Goal: Task Accomplishment & Management: Use online tool/utility

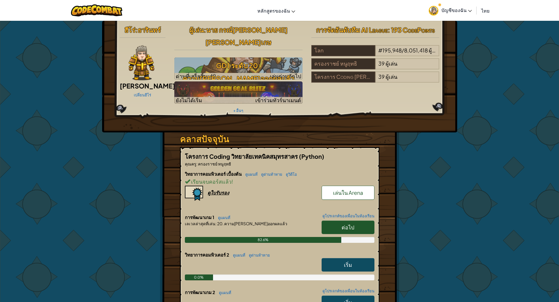
scroll to position [88, 0]
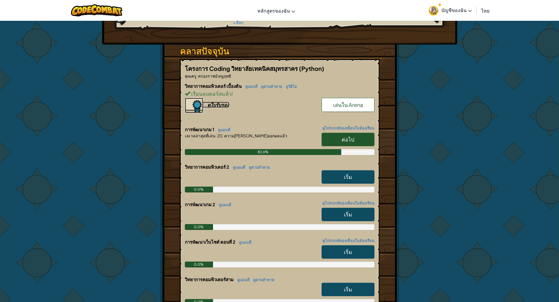
click at [223, 102] on div "ดูใบรับรอง" at bounding box center [218, 105] width 22 height 6
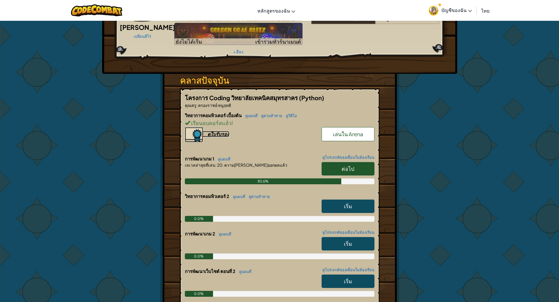
scroll to position [0, 0]
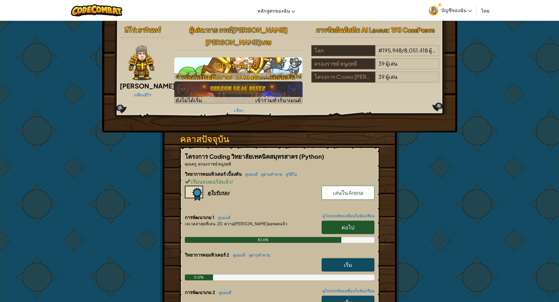
click at [231, 59] on h3 "GD1 ระดับ 20: ความ[PERSON_NAME]ออกผลแล้ว" at bounding box center [238, 72] width 128 height 26
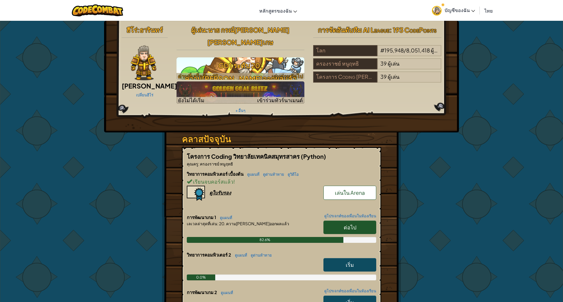
select select "th"
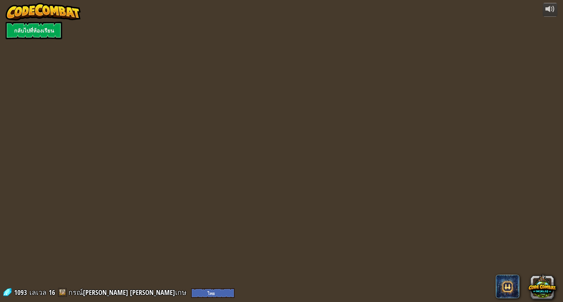
select select "th"
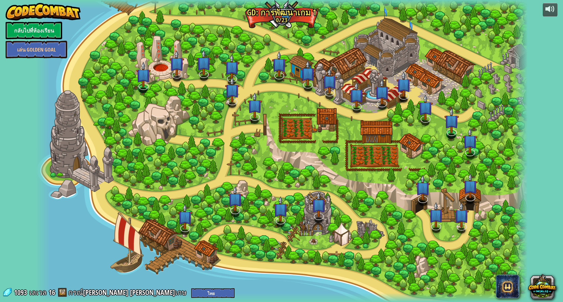
select select "th"
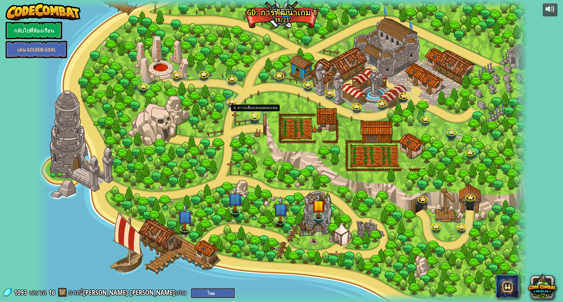
select select "th"
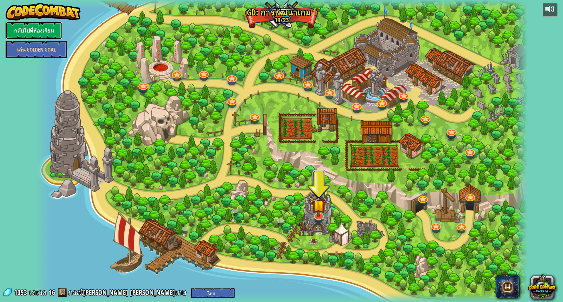
click at [41, 35] on link "กลับไปที่ห้องเรียน" at bounding box center [34, 31] width 57 height 18
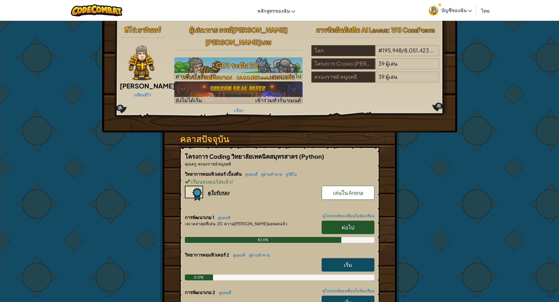
click at [143, 26] on span "ธารินทร์" at bounding box center [149, 30] width 23 height 8
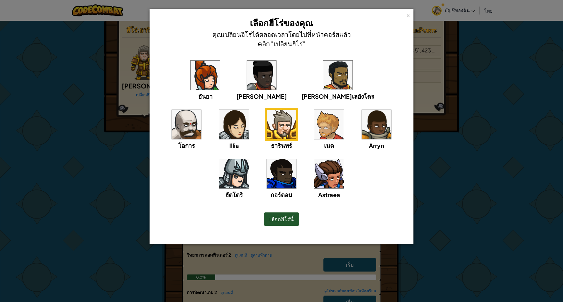
click at [558, 210] on div "× เลือกฮีโร่ของคุณ คุณเปลี่ยนฮีโร่ได้ตลอดเวลาโดยไปที่หน้าคอร์สแล้วคลิก "เปลี่ยน…" at bounding box center [281, 151] width 563 height 302
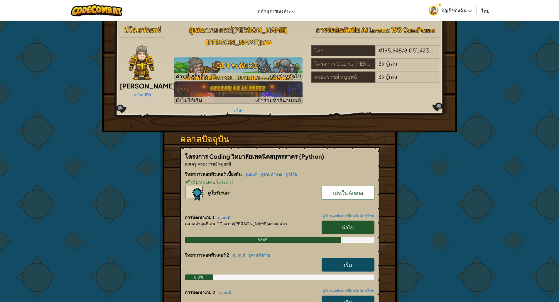
click at [419, 33] on span ": 193 CodePoints" at bounding box center [410, 30] width 47 height 8
click at [371, 35] on h2 "การจัดอันดับทีม AI League : 193 CodePoints" at bounding box center [375, 30] width 128 height 12
click at [386, 30] on span "การจัดอันดับทีม AI League" at bounding box center [352, 30] width 72 height 8
click at [357, 189] on span "เล่นใน Arena" at bounding box center [348, 192] width 30 height 7
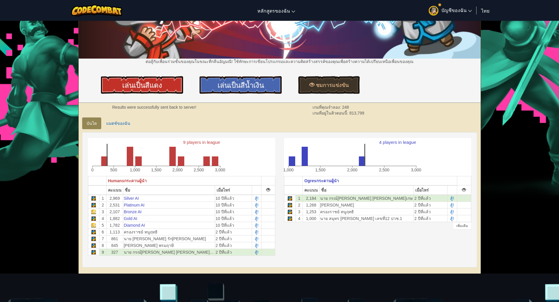
scroll to position [29, 0]
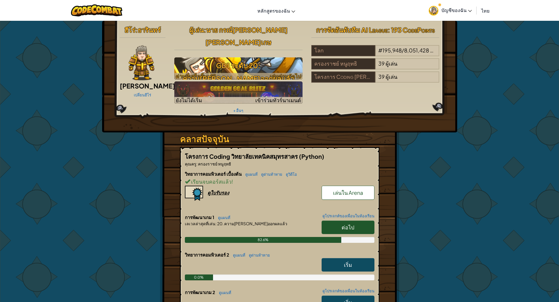
click at [230, 60] on h3 "GD1 ระดับ 20: ความ[PERSON_NAME]ออกผลแล้ว" at bounding box center [238, 72] width 128 height 26
select select "th"
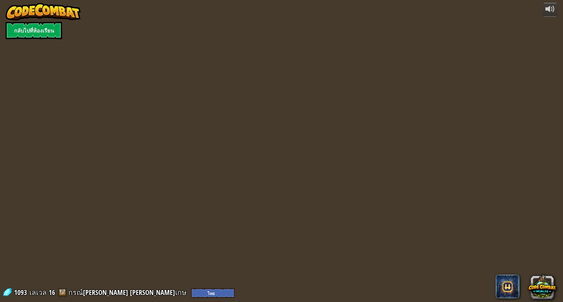
select select "th"
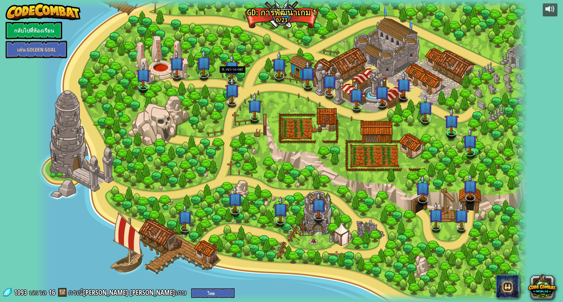
select select "th"
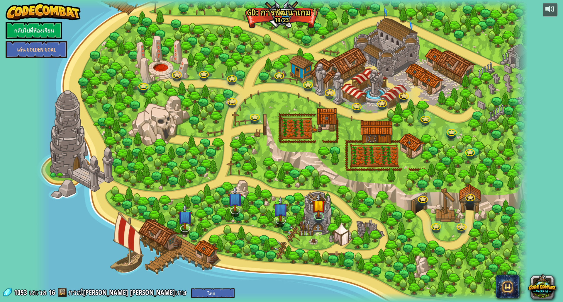
select select "th"
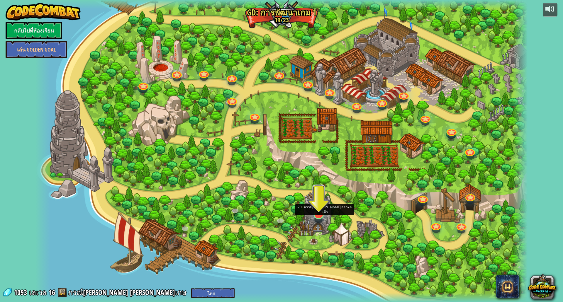
click at [316, 213] on img at bounding box center [319, 199] width 14 height 31
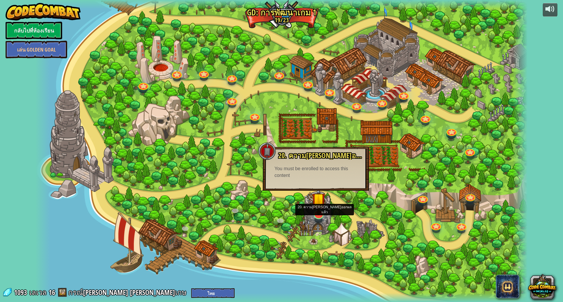
click at [312, 215] on img at bounding box center [319, 199] width 14 height 31
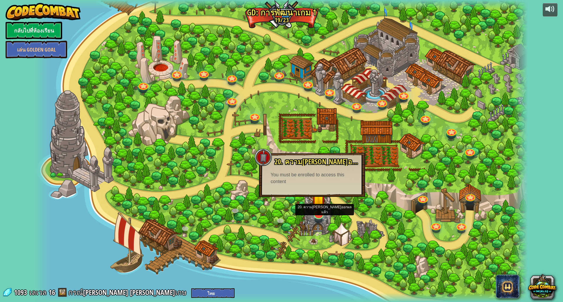
click at [319, 215] on img at bounding box center [319, 199] width 14 height 31
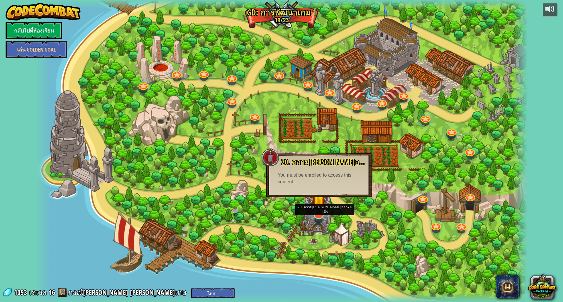
click at [319, 215] on img at bounding box center [319, 199] width 14 height 31
click at [325, 186] on div "20. ความ[PERSON_NAME]ออกผลแล้ว เก็บข้อมูลเกมในฐานข้อมูล! You must be enrolled t…" at bounding box center [319, 175] width 106 height 44
drag, startPoint x: 321, startPoint y: 184, endPoint x: 315, endPoint y: 182, distance: 5.8
click at [319, 183] on div "20. ความ[PERSON_NAME]ออกผลแล้ว เก็บข้อมูลเกมในฐานข้อมูล! You must be enrolled t…" at bounding box center [319, 175] width 106 height 44
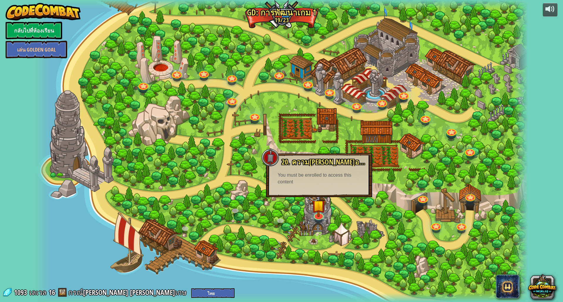
click at [303, 177] on div "You must be enrolled to access this content" at bounding box center [319, 178] width 83 height 13
click at [344, 198] on div at bounding box center [281, 151] width 492 height 302
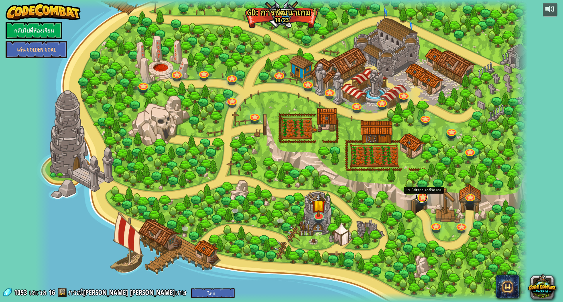
click at [423, 199] on link at bounding box center [422, 197] width 12 height 12
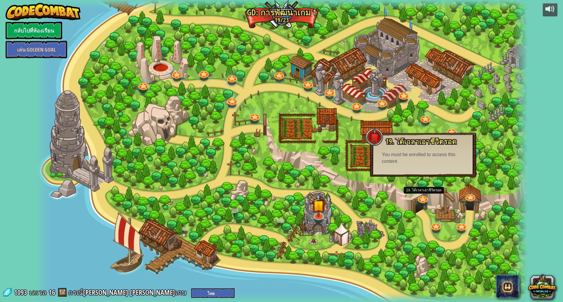
click at [394, 158] on div "You must be enrolled to access this content" at bounding box center [423, 158] width 83 height 13
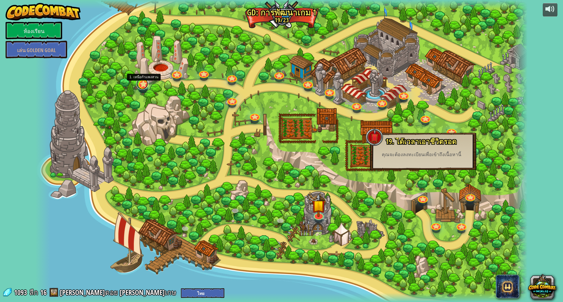
click at [139, 83] on link at bounding box center [142, 84] width 12 height 12
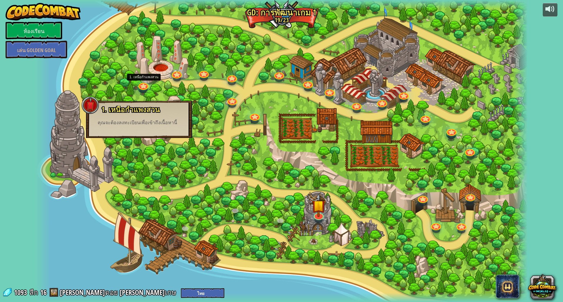
click at [93, 54] on div at bounding box center [281, 151] width 492 height 302
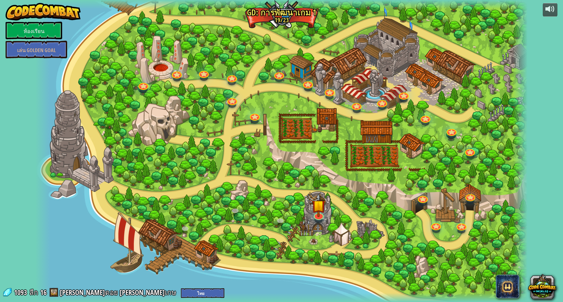
click at [152, 62] on div at bounding box center [281, 151] width 492 height 302
click at [14, 293] on font "1093" at bounding box center [20, 292] width 13 height 9
click at [84, 292] on font "[PERSON_NAME]ดอย [PERSON_NAME]เกษ" at bounding box center [118, 292] width 116 height 9
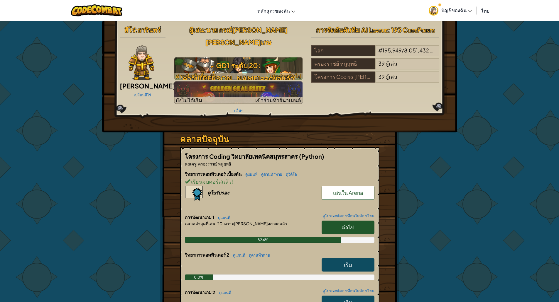
click at [198, 59] on h3 "GD1 ระดับ 20: ความ[PERSON_NAME]ออกผลแล้ว" at bounding box center [238, 72] width 128 height 26
select select "th"
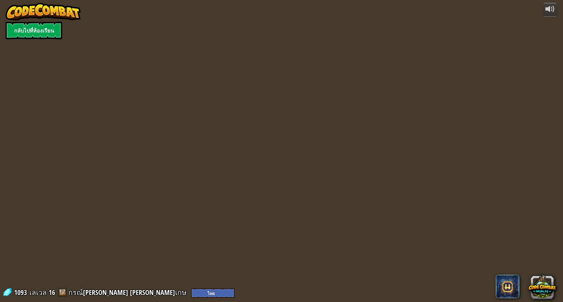
select select "th"
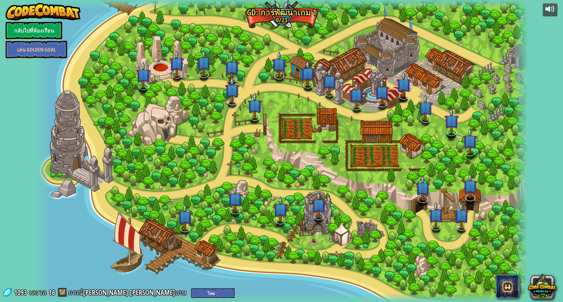
select select "th"
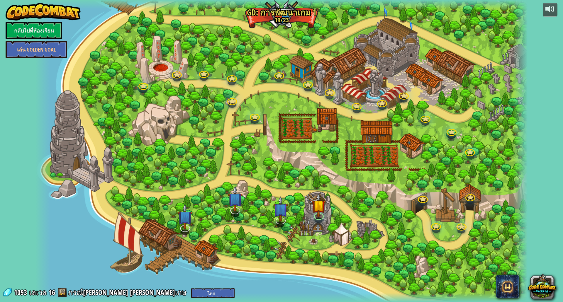
select select "th"
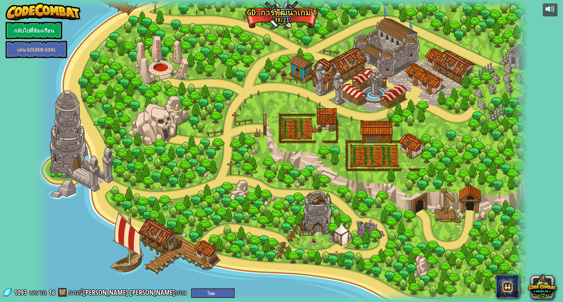
select select "th"
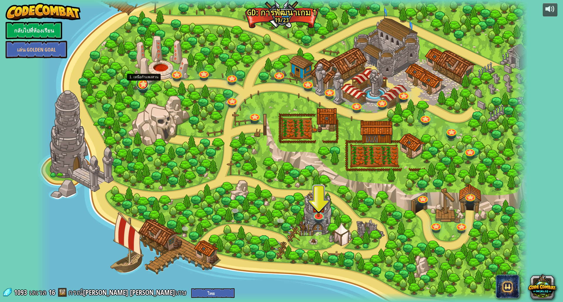
click at [146, 87] on link at bounding box center [142, 84] width 12 height 12
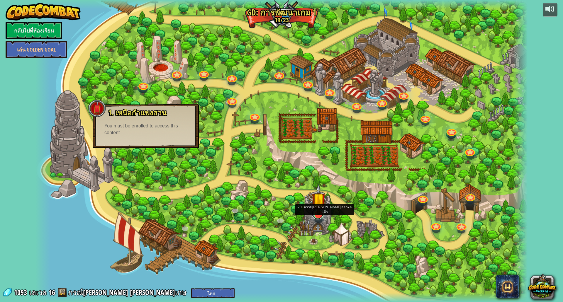
click at [323, 217] on div at bounding box center [319, 214] width 10 height 9
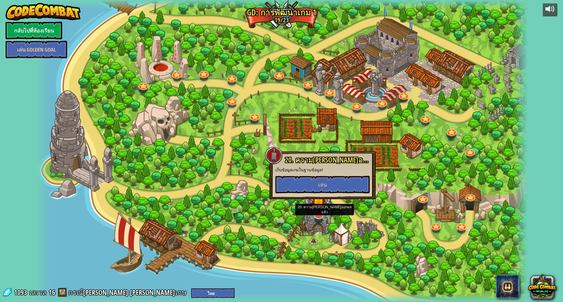
click at [323, 217] on div "3. การเดินทางของวีรบุรุษ สร้างผู้[PERSON_NAME] และตั้งจุดหมายปลายทาง [PERSON_NA…" at bounding box center [281, 151] width 492 height 302
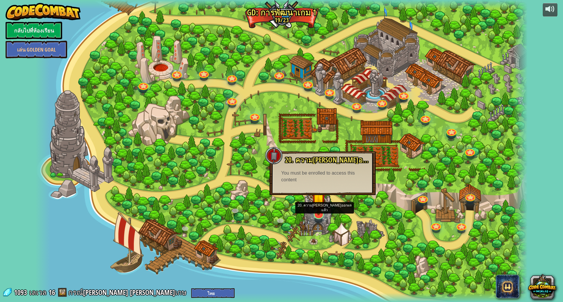
click at [323, 217] on div "3. การเดินทางของวีรบุรุษ สร้างผู้[PERSON_NAME] และตั้งจุดหมายปลายทาง [PERSON_NA…" at bounding box center [281, 151] width 492 height 302
click at [191, 292] on select "English ([GEOGRAPHIC_DATA]) English ([GEOGRAPHIC_DATA]) 简体中文 繁體中文 русский españ…" at bounding box center [212, 294] width 43 height 10
click at [14, 294] on span "1093" at bounding box center [21, 292] width 15 height 9
click at [17, 292] on span "1093" at bounding box center [21, 292] width 15 height 9
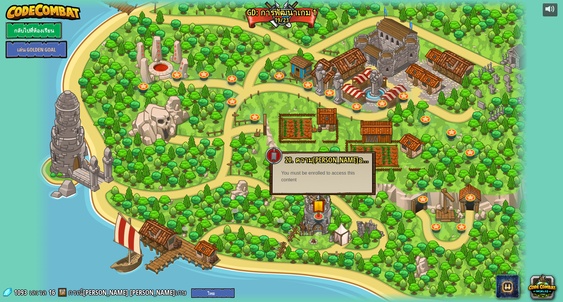
click at [24, 31] on link "กลับไปที่ห้องเรียน" at bounding box center [34, 31] width 57 height 18
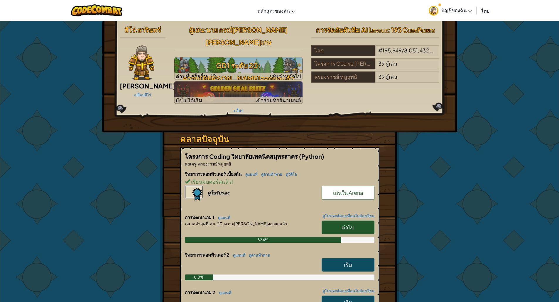
click at [357, 221] on link "ต่อไป" at bounding box center [347, 227] width 53 height 13
select select "th"
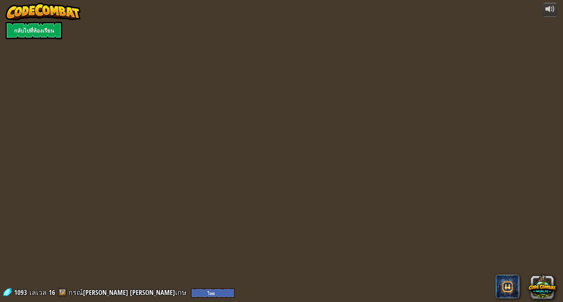
select select "th"
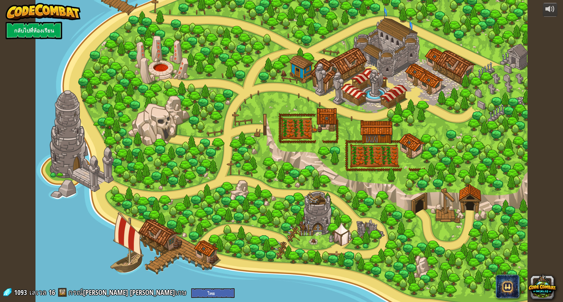
select select "th"
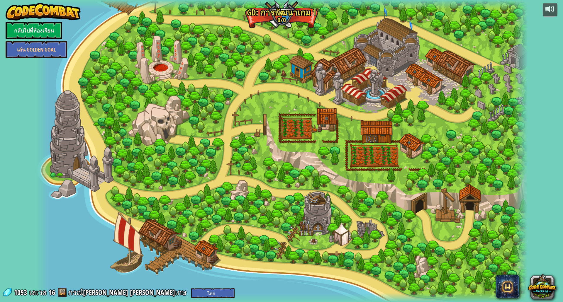
select select "th"
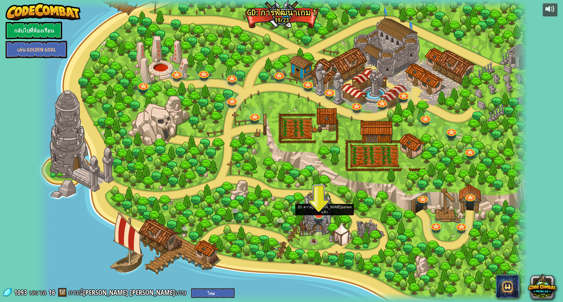
click at [318, 215] on img at bounding box center [319, 199] width 14 height 31
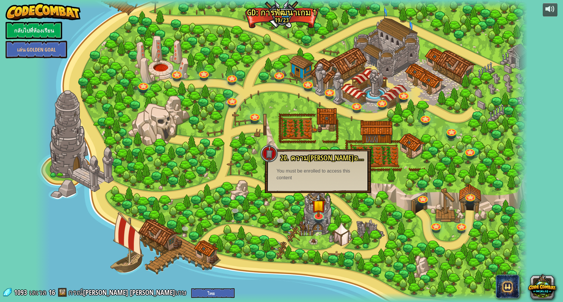
click at [223, 89] on div at bounding box center [281, 151] width 492 height 302
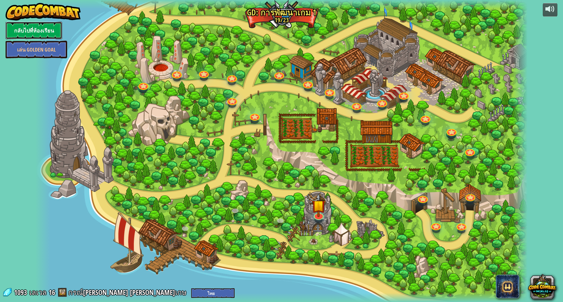
click at [42, 26] on link "กลับไปที่ห้องเรียน" at bounding box center [34, 31] width 57 height 18
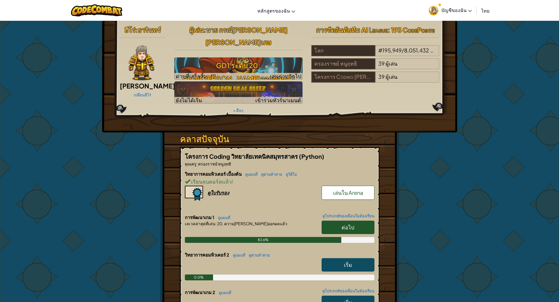
click at [344, 258] on link "เริ่ม" at bounding box center [347, 264] width 53 height 13
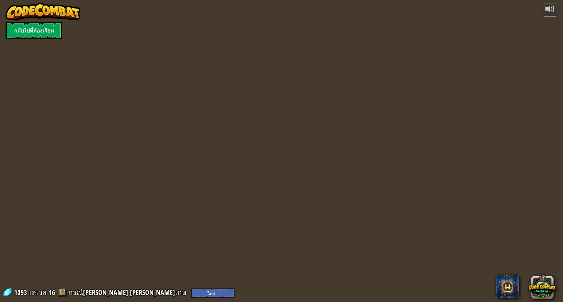
select select "th"
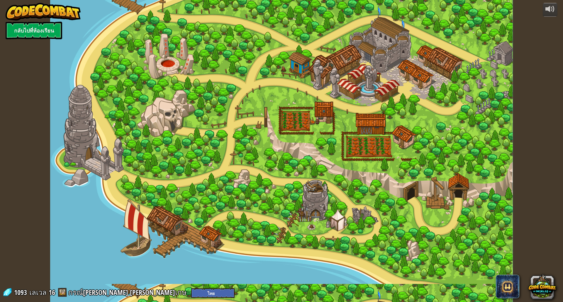
select select "th"
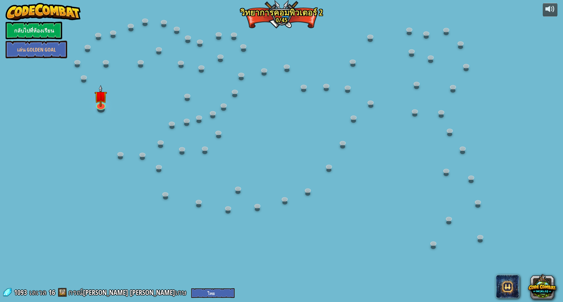
select select "th"
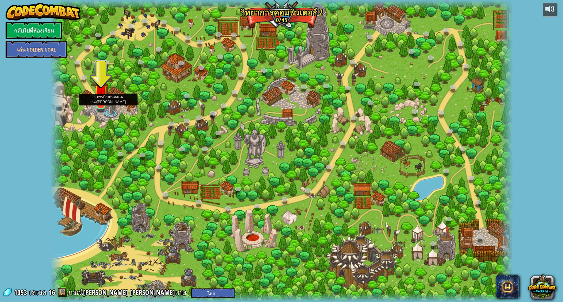
click at [95, 102] on img at bounding box center [100, 90] width 13 height 29
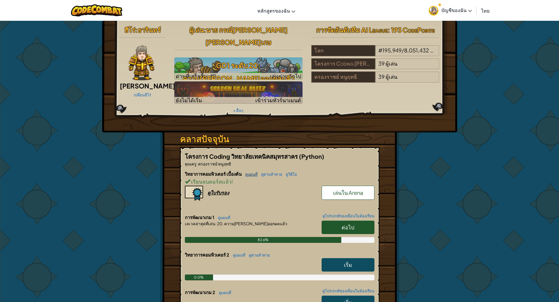
click at [248, 172] on link "ดูแผนที่" at bounding box center [249, 174] width 15 height 5
select select "th"
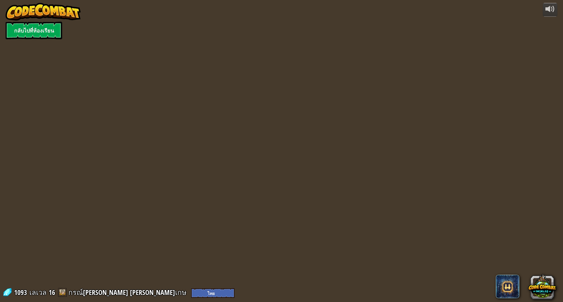
select select "th"
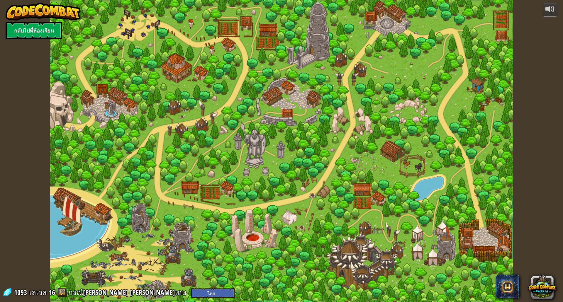
select select "th"
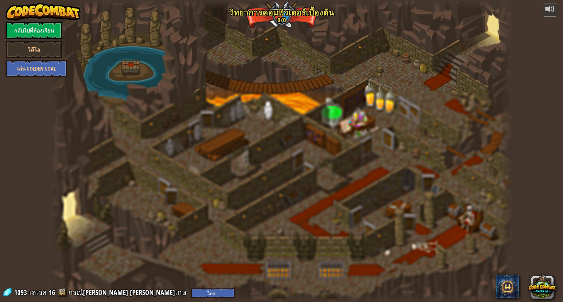
select select "th"
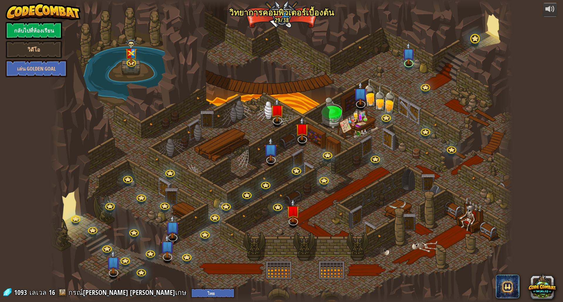
select select "th"
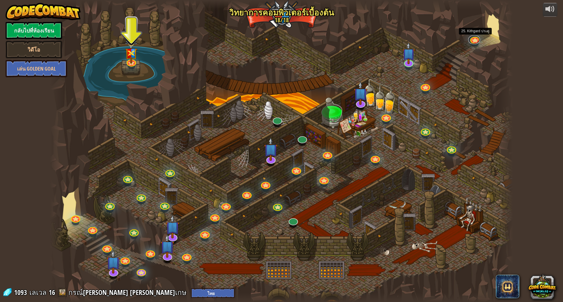
click at [475, 40] on link at bounding box center [474, 39] width 12 height 9
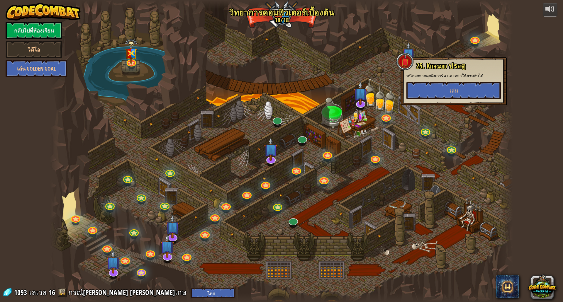
click at [469, 129] on div at bounding box center [281, 151] width 463 height 302
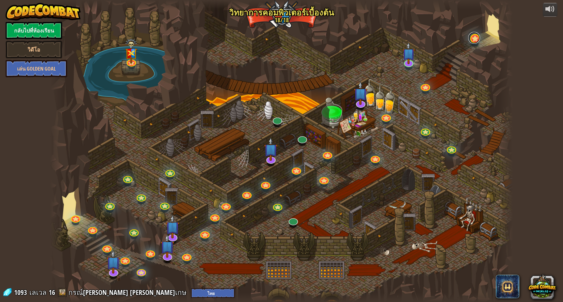
click at [473, 42] on link at bounding box center [474, 38] width 12 height 12
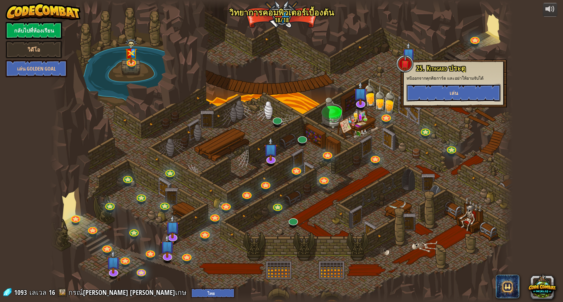
click at [461, 94] on button "เล่น" at bounding box center [454, 93] width 94 height 18
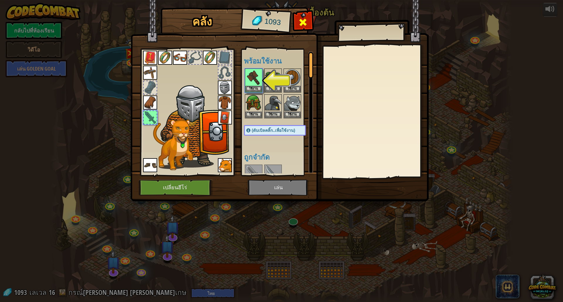
click at [301, 21] on span at bounding box center [302, 22] width 9 height 9
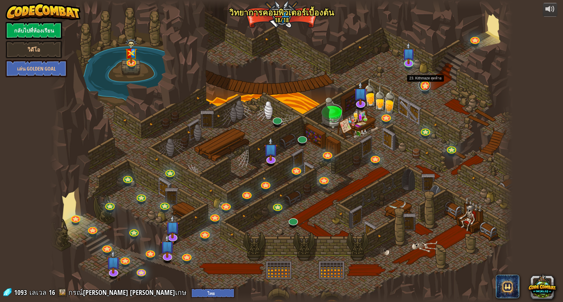
click at [428, 85] on link at bounding box center [425, 85] width 12 height 12
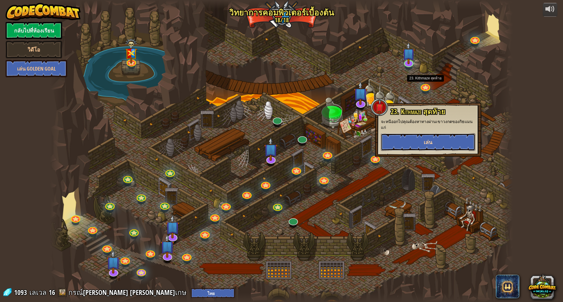
click at [420, 140] on button "เล่น" at bounding box center [428, 142] width 94 height 18
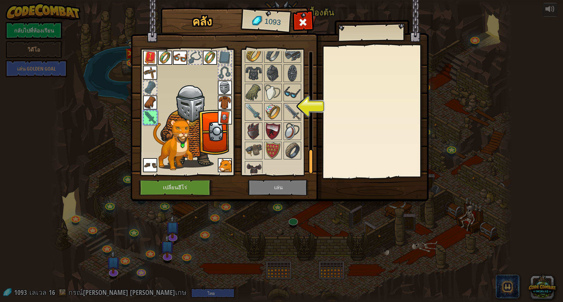
scroll to position [517, 0]
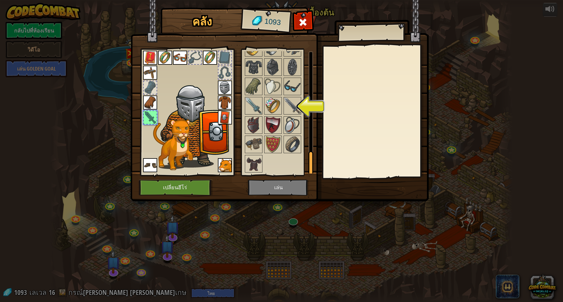
drag, startPoint x: 310, startPoint y: 71, endPoint x: 300, endPoint y: 178, distance: 107.5
click at [300, 178] on div "คลัง 1093 พร้อมใช้งาน ใช้งาน ใช้งาน ใช้งาน ใช้งาน ใช้งาน ใช้งาน ใช้งาน ใช้งาน ใ…" at bounding box center [282, 106] width 298 height 194
click at [259, 129] on img at bounding box center [253, 125] width 16 height 16
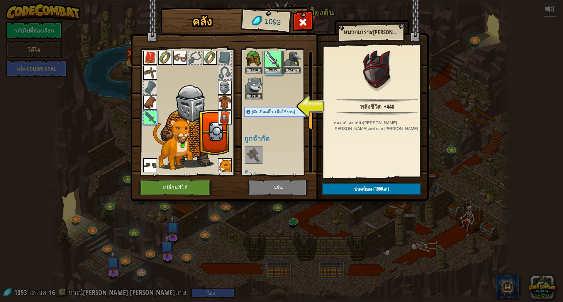
scroll to position [0, 0]
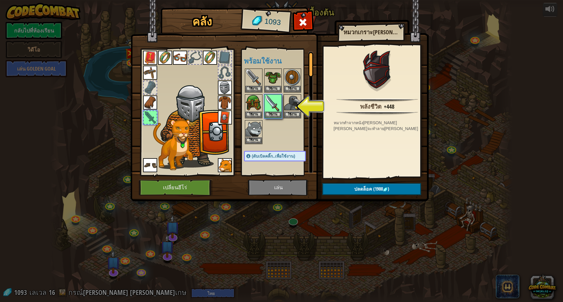
drag, startPoint x: 311, startPoint y: 162, endPoint x: 306, endPoint y: 38, distance: 123.6
click at [306, 38] on div "คลัง 1093 พร้อมใช้งาน ใช้งาน ใช้งาน ใช้งาน ใช้งาน ใช้งาน ใช้งาน ใช้งาน ใช้งาน ใ…" at bounding box center [282, 106] width 298 height 194
click at [256, 76] on img at bounding box center [253, 77] width 16 height 16
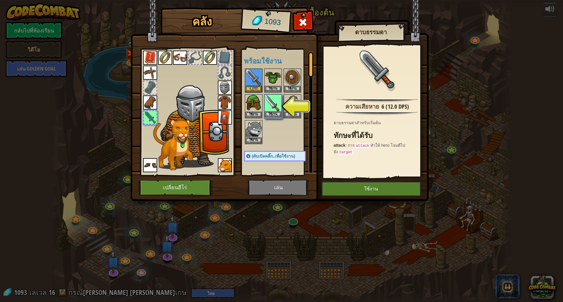
click at [277, 104] on img at bounding box center [273, 103] width 16 height 16
click at [271, 114] on button "ใช้งาน" at bounding box center [273, 114] width 16 height 6
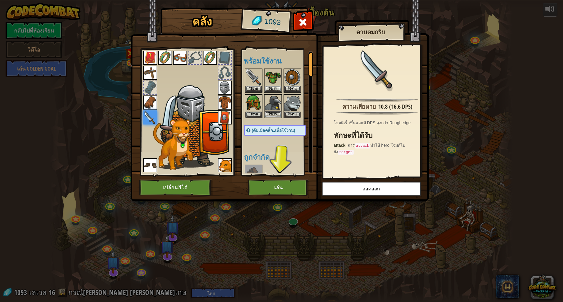
click at [274, 99] on img at bounding box center [273, 103] width 16 height 16
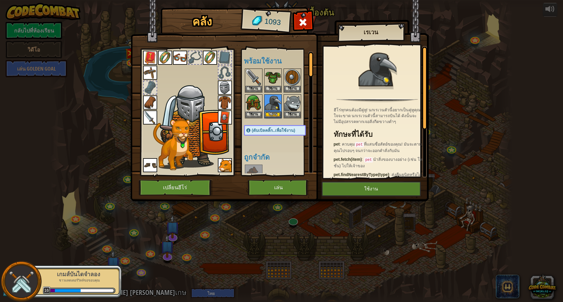
click at [229, 160] on img at bounding box center [225, 165] width 14 height 14
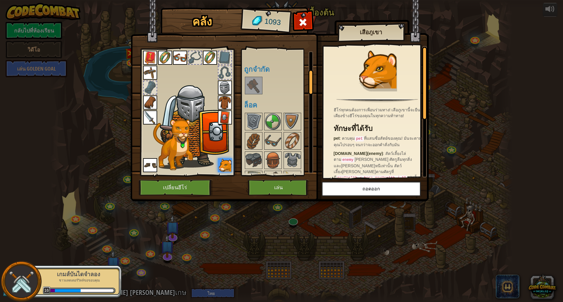
scroll to position [147, 0]
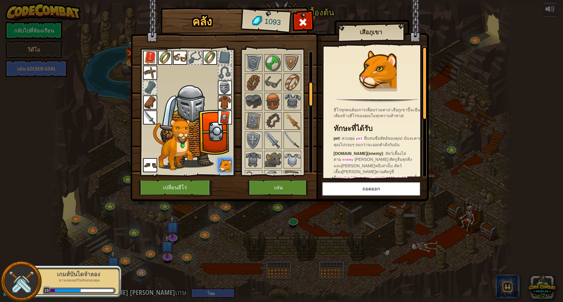
click at [295, 118] on img at bounding box center [292, 121] width 16 height 16
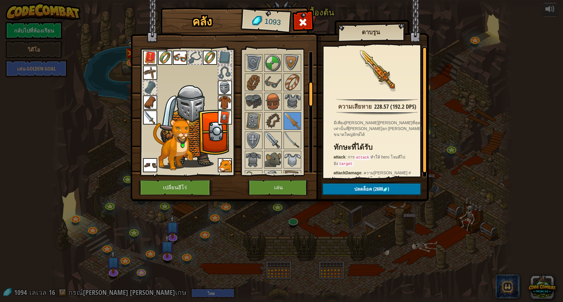
click at [268, 141] on img at bounding box center [273, 140] width 16 height 16
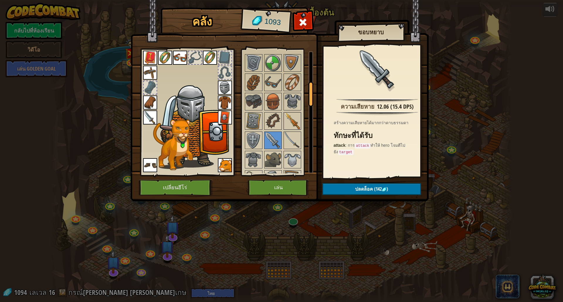
click at [292, 119] on img at bounding box center [292, 121] width 16 height 16
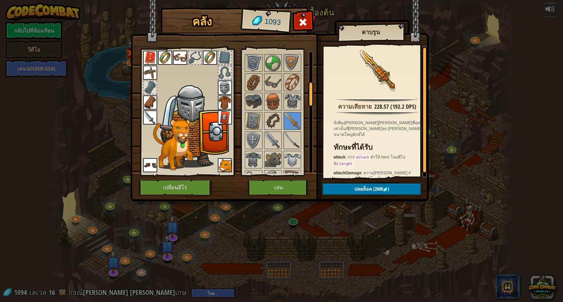
click at [287, 134] on img at bounding box center [292, 140] width 16 height 16
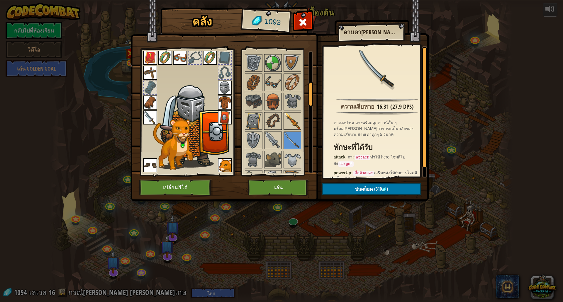
click at [295, 124] on img at bounding box center [292, 121] width 16 height 16
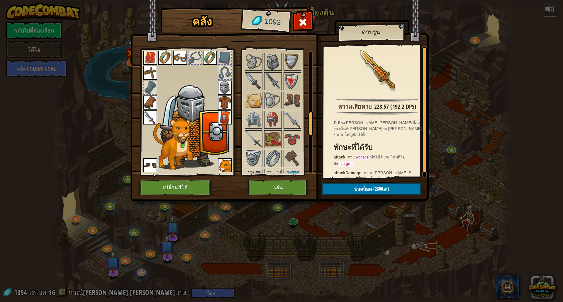
scroll to position [293, 0]
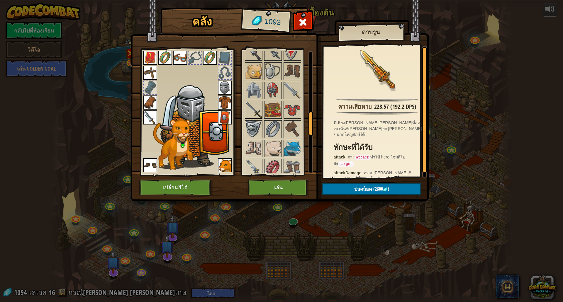
click at [255, 105] on img at bounding box center [253, 110] width 16 height 16
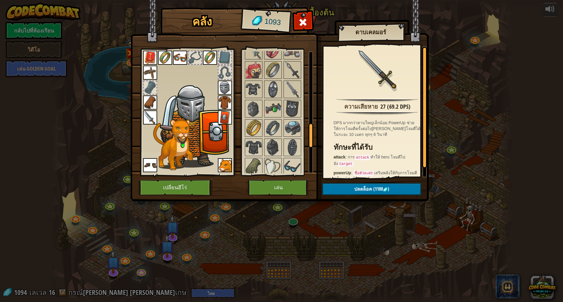
scroll to position [440, 0]
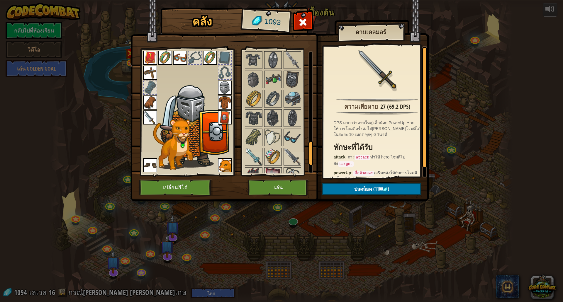
click at [252, 151] on img at bounding box center [253, 157] width 16 height 16
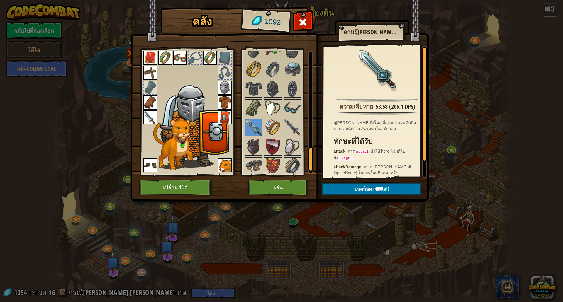
scroll to position [491, 0]
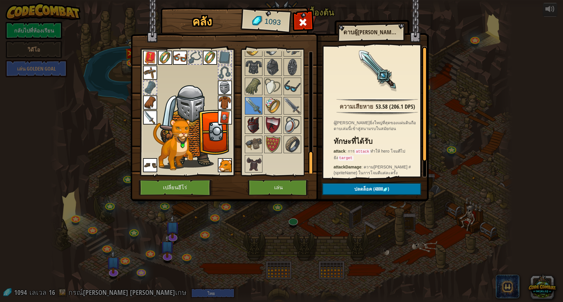
click at [252, 128] on img at bounding box center [253, 125] width 16 height 16
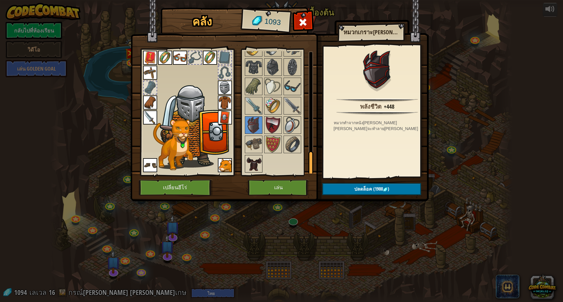
click at [248, 161] on img at bounding box center [253, 164] width 16 height 16
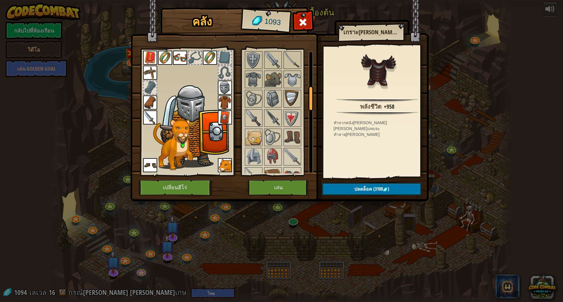
scroll to position [168, 0]
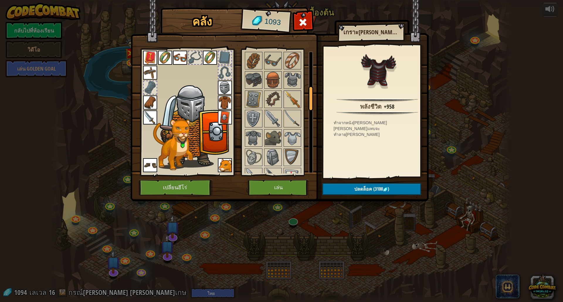
click at [288, 97] on img at bounding box center [292, 99] width 16 height 16
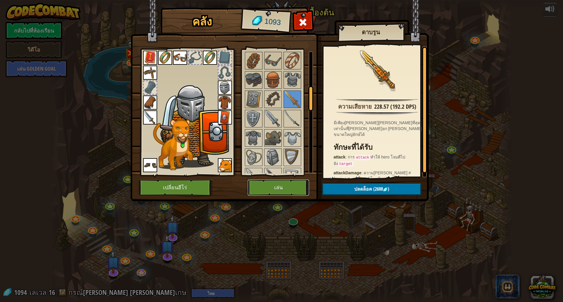
click at [280, 186] on button "เล่น" at bounding box center [278, 188] width 61 height 16
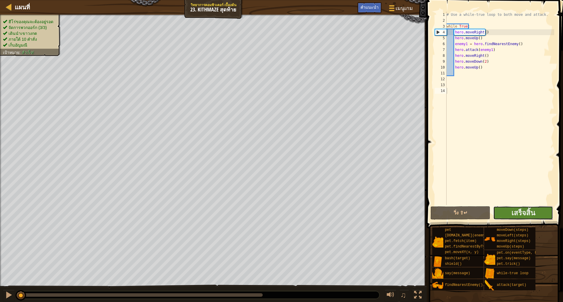
click at [505, 213] on button "เสร็จสิ้น" at bounding box center [523, 212] width 60 height 13
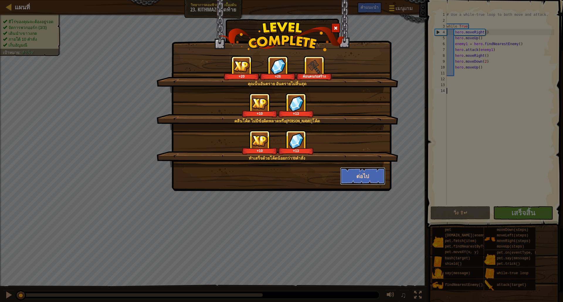
click at [378, 181] on button "ต่อไป" at bounding box center [362, 176] width 45 height 18
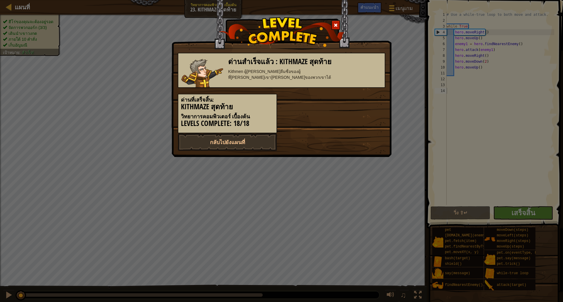
click at [276, 187] on div "ด่านสำเร็จแล้ว : Kithmaze สุดท้าย Kithmen ผู้[PERSON_NAME]ลืมชื่อของผู้ที่[PERS…" at bounding box center [281, 151] width 563 height 302
click at [335, 26] on span at bounding box center [336, 25] width 4 height 4
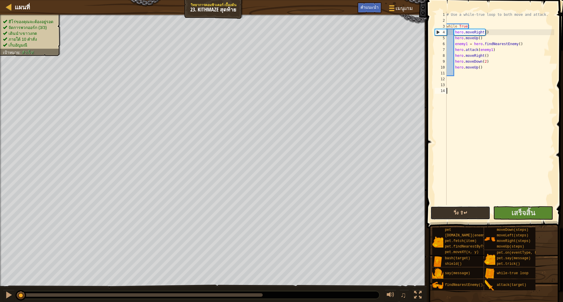
click at [454, 213] on button "วิ่ง ⇧↵" at bounding box center [461, 212] width 60 height 13
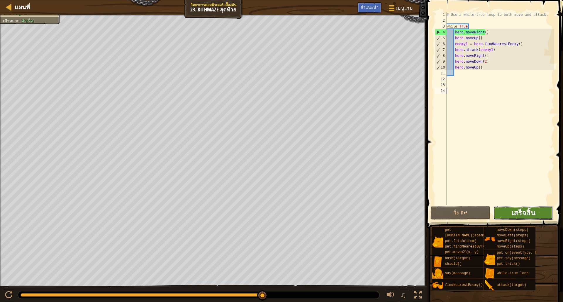
click at [532, 217] on span "เสร็จสิ้น" at bounding box center [523, 212] width 24 height 9
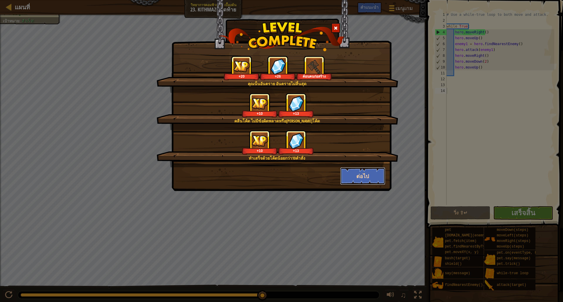
click at [371, 175] on button "ต่อไป" at bounding box center [362, 176] width 45 height 18
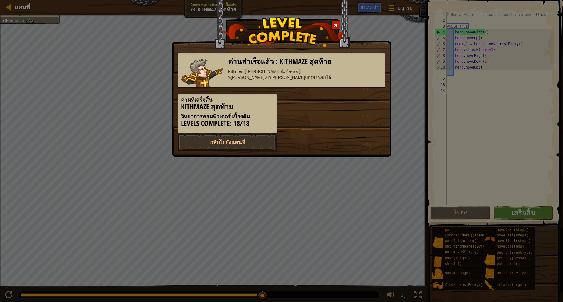
click at [334, 26] on span at bounding box center [336, 25] width 4 height 4
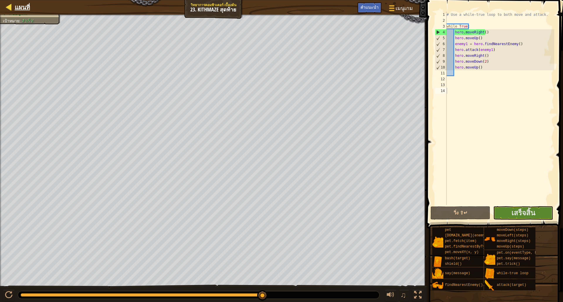
click at [15, 2] on div "แผนที่" at bounding box center [21, 7] width 18 height 15
select select "th"
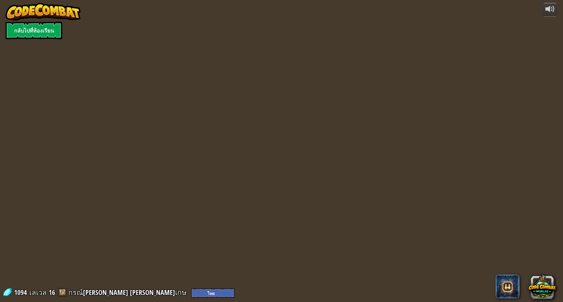
select select "th"
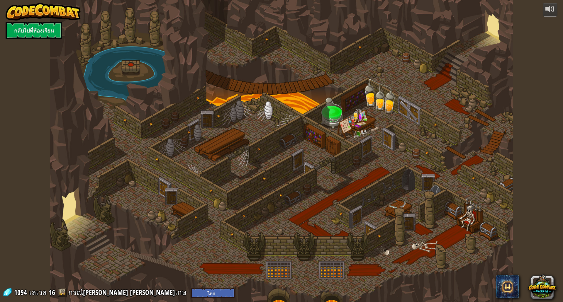
select select "th"
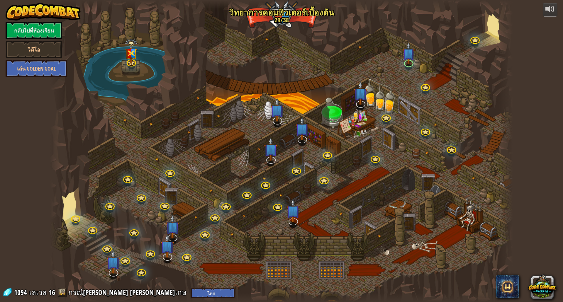
select select "th"
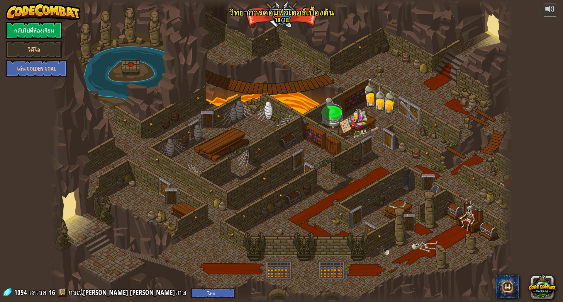
select select "th"
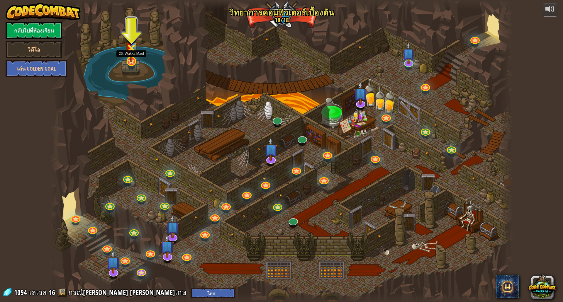
click at [132, 61] on img at bounding box center [131, 46] width 13 height 34
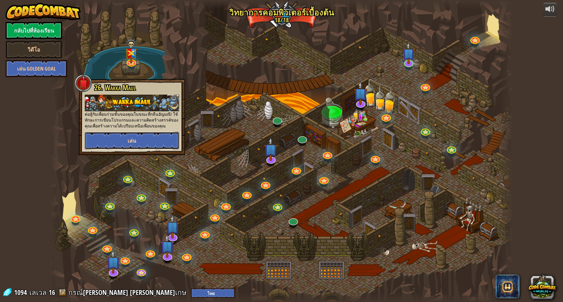
click at [133, 141] on span "เล่น" at bounding box center [132, 140] width 9 height 7
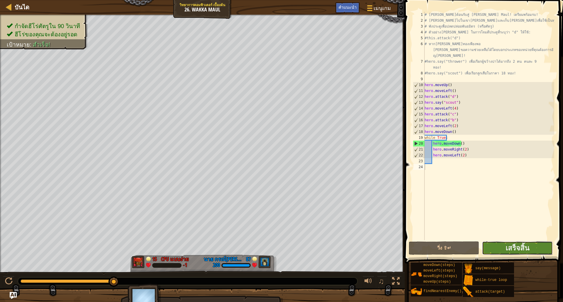
click at [531, 249] on button "เสร็จสิ้น" at bounding box center [517, 248] width 70 height 13
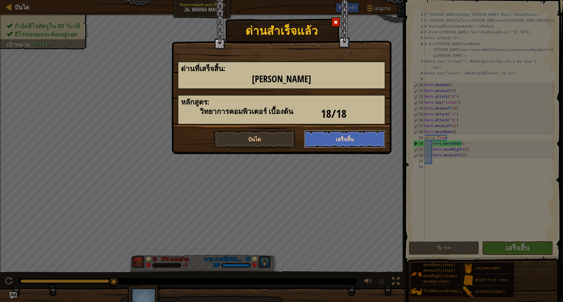
click at [347, 146] on button "เสร็จสิ้น" at bounding box center [345, 140] width 82 height 18
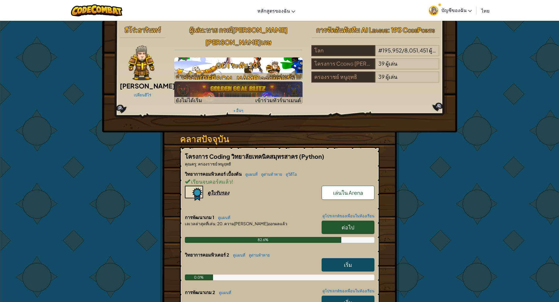
click at [216, 59] on h3 "GD1 ระดับ 20: ความ[PERSON_NAME]ออกผลแล้ว" at bounding box center [238, 72] width 128 height 26
select select "th"
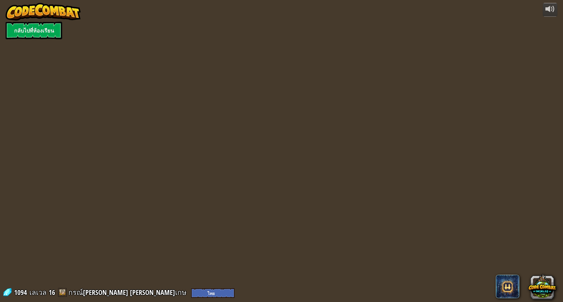
select select "th"
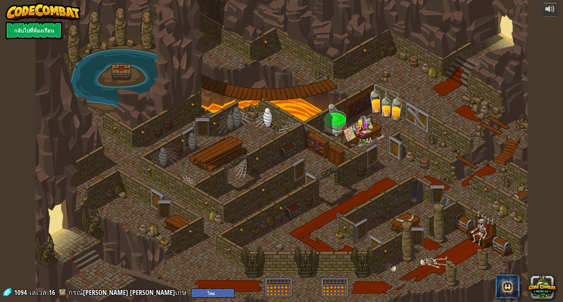
select select "th"
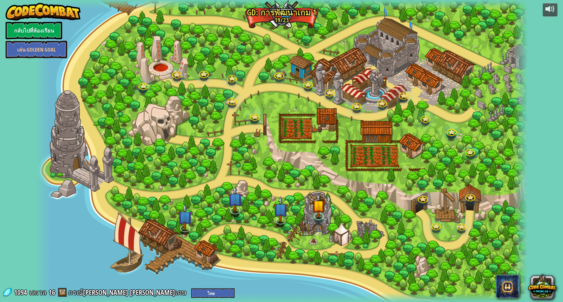
select select "th"
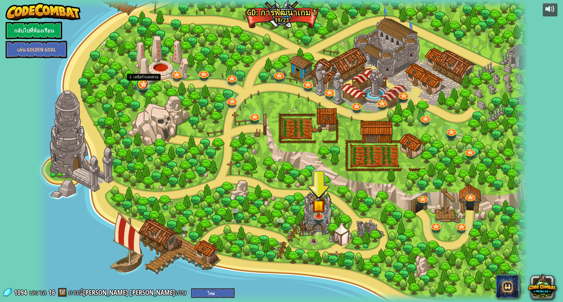
click at [142, 87] on link at bounding box center [142, 84] width 12 height 12
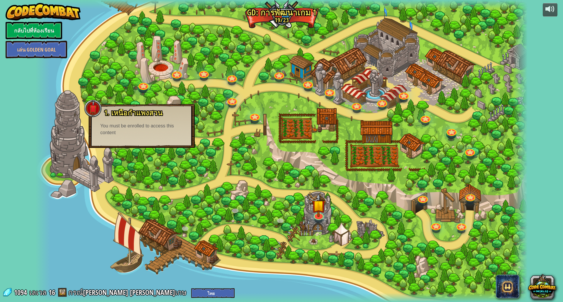
click at [92, 67] on div at bounding box center [281, 151] width 492 height 302
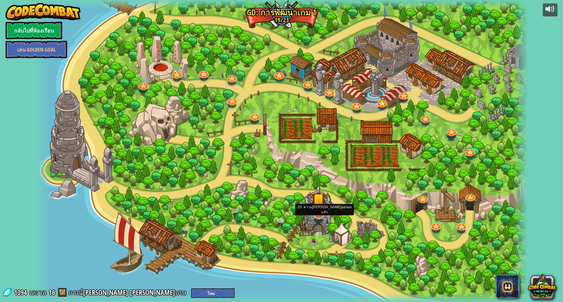
click at [315, 213] on img at bounding box center [319, 199] width 14 height 31
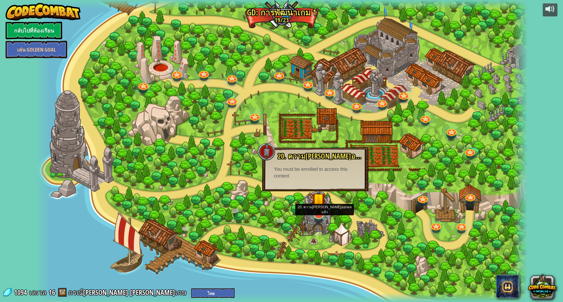
click at [316, 192] on img at bounding box center [319, 199] width 14 height 31
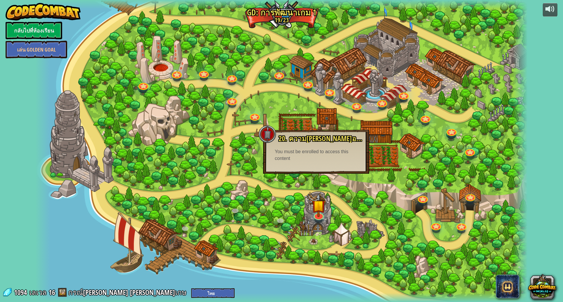
click at [140, 164] on div at bounding box center [281, 151] width 492 height 302
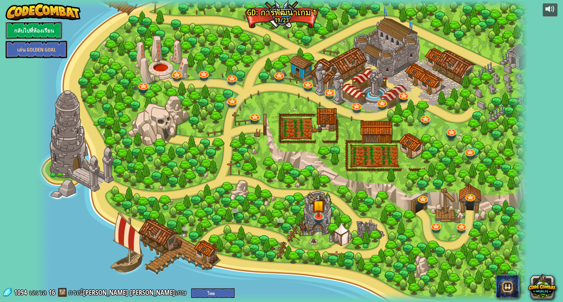
click at [31, 38] on link "กลับไปที่ห้องเรียน" at bounding box center [34, 31] width 57 height 18
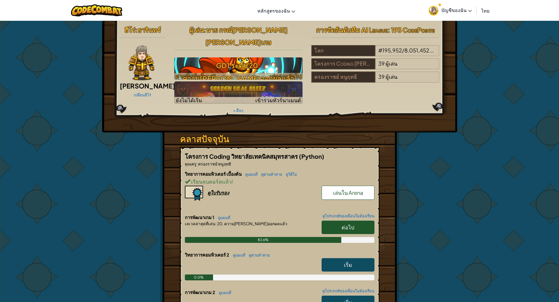
click at [294, 73] on span "เล่นด่านถัดไป" at bounding box center [285, 76] width 31 height 7
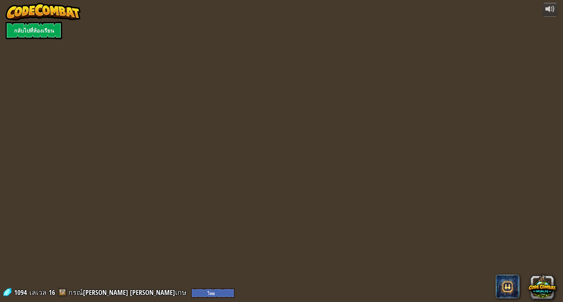
select select "th"
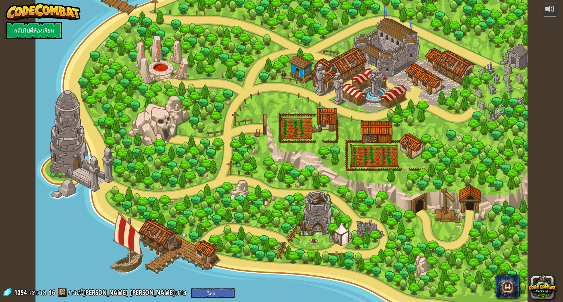
select select "th"
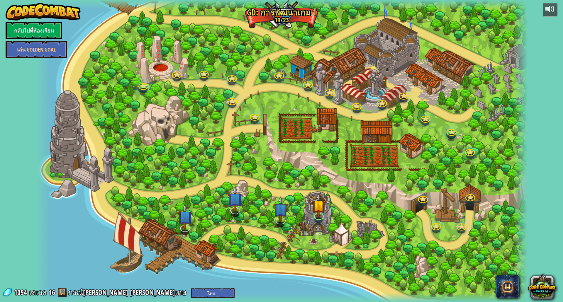
select select "th"
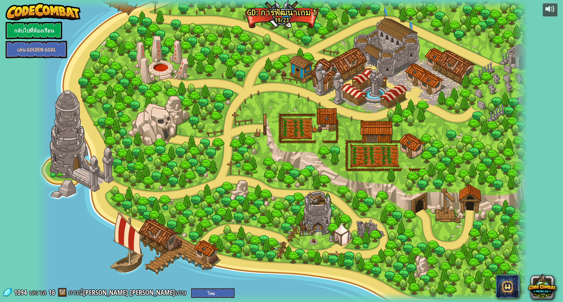
select select "th"
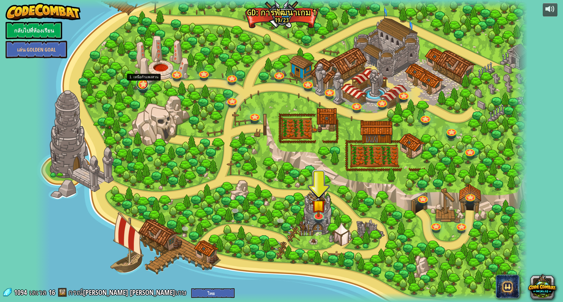
click at [141, 85] on link at bounding box center [142, 84] width 12 height 12
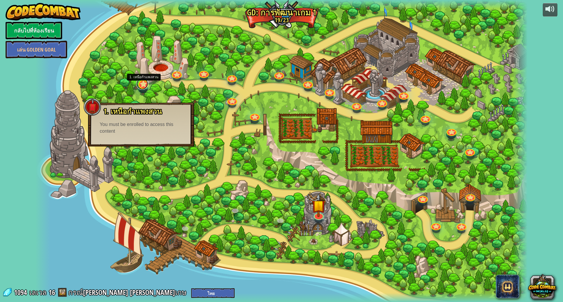
click at [141, 85] on link at bounding box center [142, 84] width 12 height 12
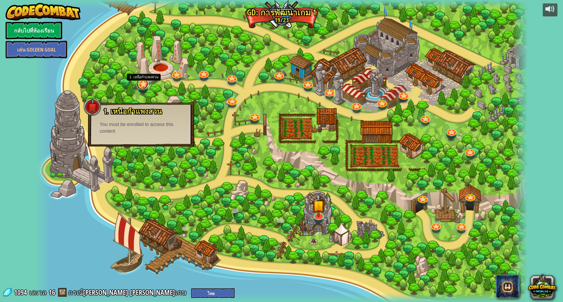
click at [141, 85] on link at bounding box center [142, 84] width 12 height 12
click at [288, 15] on div at bounding box center [281, 151] width 492 height 302
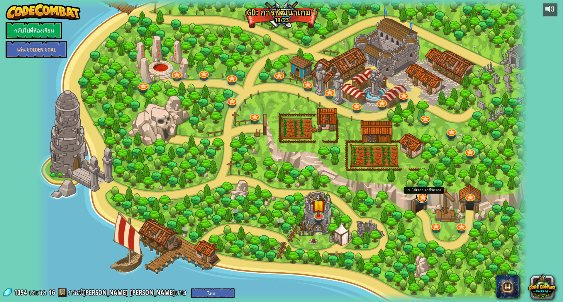
click at [421, 198] on link at bounding box center [422, 197] width 12 height 12
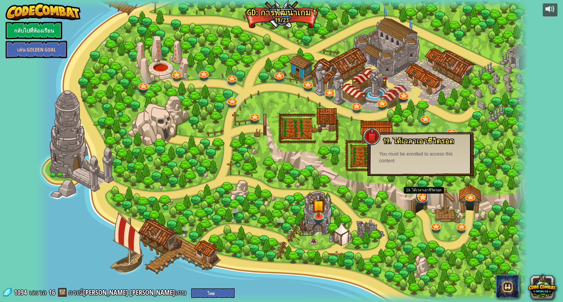
click at [421, 198] on link at bounding box center [422, 197] width 12 height 12
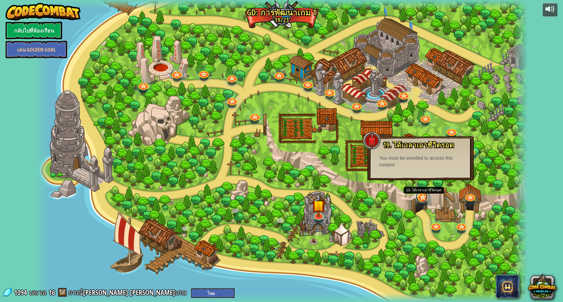
click at [421, 198] on link at bounding box center [422, 197] width 12 height 12
click at [345, 191] on div at bounding box center [281, 151] width 492 height 302
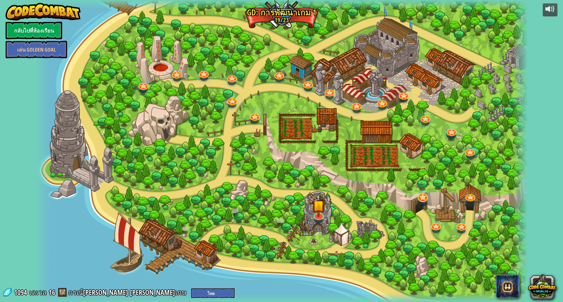
click at [426, 202] on div "3. การเดินทางของวีรบุรุษ สร้างผู้[PERSON_NAME] และตั้งจุดหมายปลายทาง [PERSON_NA…" at bounding box center [281, 151] width 492 height 302
click at [420, 201] on link at bounding box center [422, 197] width 12 height 12
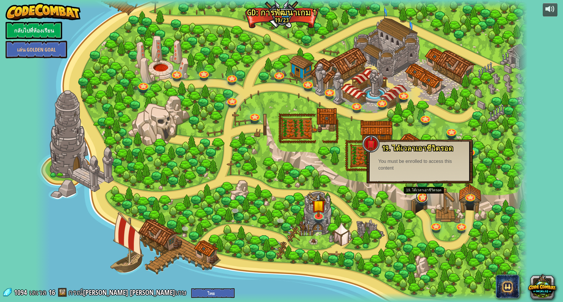
click at [420, 201] on link at bounding box center [422, 197] width 12 height 12
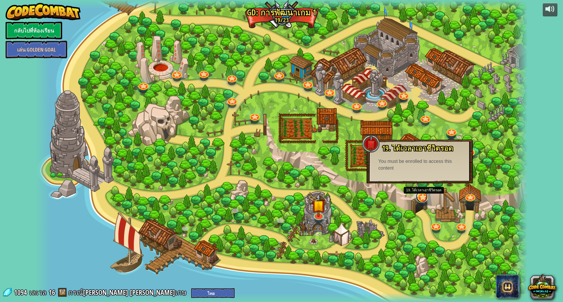
click at [417, 195] on link at bounding box center [422, 197] width 12 height 12
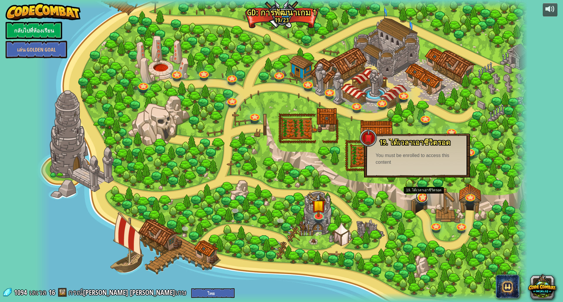
click at [417, 195] on link at bounding box center [422, 197] width 12 height 12
click at [306, 125] on div at bounding box center [281, 151] width 492 height 302
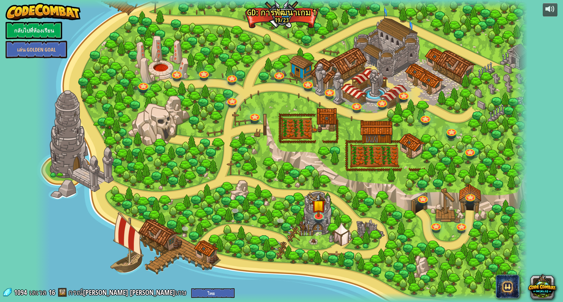
click at [275, 145] on div at bounding box center [281, 151] width 492 height 302
click at [270, 171] on div at bounding box center [281, 151] width 492 height 302
click at [269, 182] on div at bounding box center [281, 151] width 492 height 302
click at [26, 290] on span "1094" at bounding box center [21, 292] width 15 height 9
click at [52, 291] on span "16" at bounding box center [52, 292] width 6 height 9
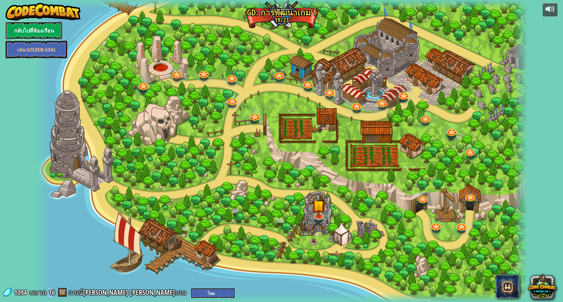
click at [42, 31] on link "กลับไปที่ห้องเรียน" at bounding box center [34, 31] width 57 height 18
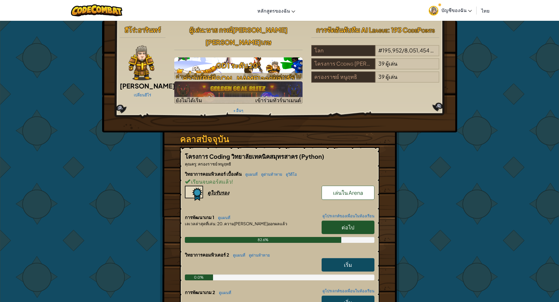
drag, startPoint x: 193, startPoint y: 48, endPoint x: 178, endPoint y: 48, distance: 14.7
click at [178, 59] on h3 "GD1 ระดับ 20: ความ[PERSON_NAME]ออกผลแล้ว" at bounding box center [238, 72] width 128 height 26
select select "th"
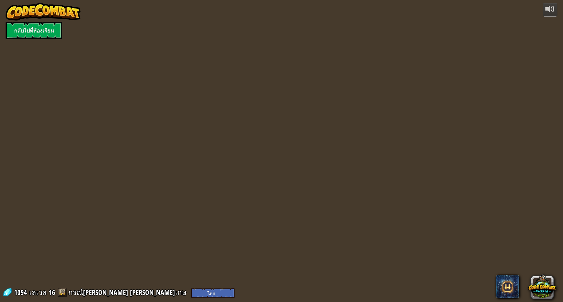
select select "th"
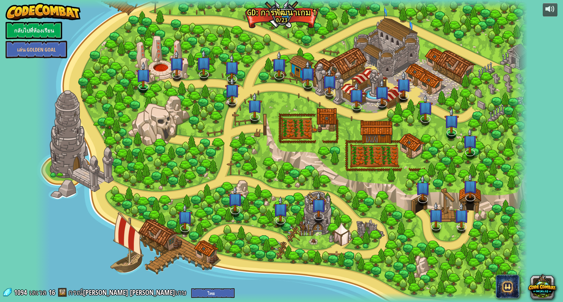
select select "th"
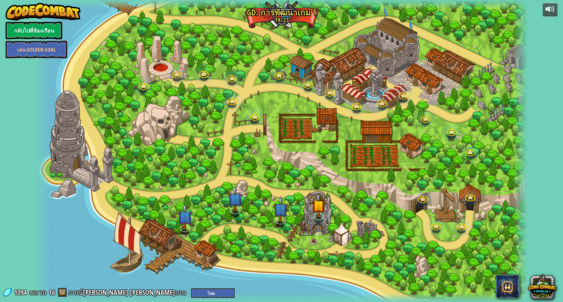
select select "th"
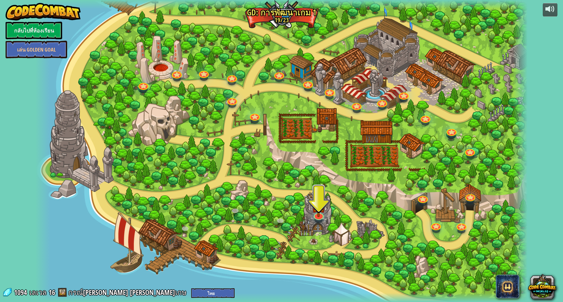
click at [45, 19] on img at bounding box center [43, 12] width 75 height 18
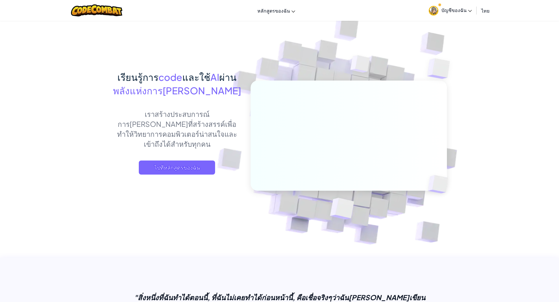
click at [44, 19] on div "สลับการนำทาง หลักสูตรของฉัน CodeCombat Classroom Ozaria Classroom อีสปอร์ตลีก A…" at bounding box center [280, 10] width 562 height 21
select select "th"
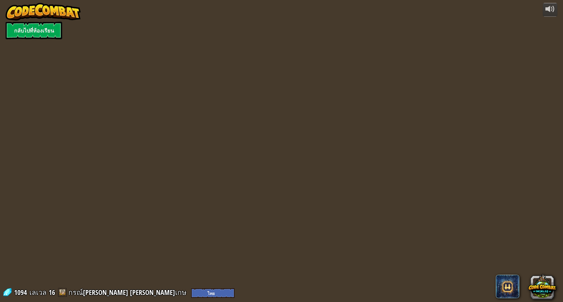
select select "th"
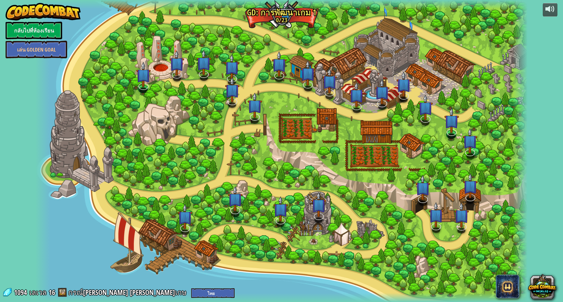
select select "th"
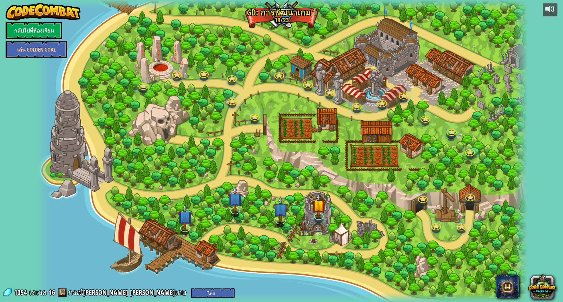
select select "th"
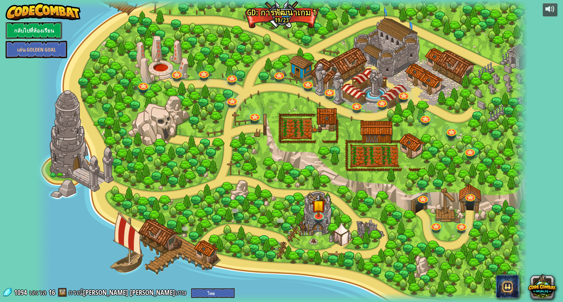
click at [21, 23] on link "กลับไปที่ห้องเรียน" at bounding box center [34, 31] width 57 height 18
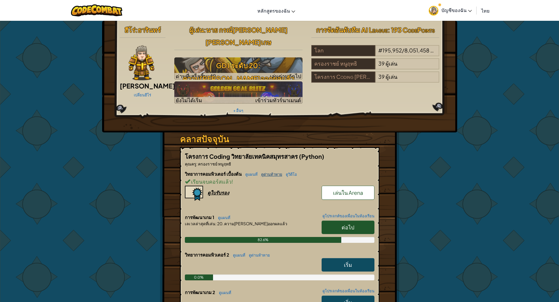
click at [265, 172] on link "ดูด่านท้าทาย" at bounding box center [270, 174] width 24 height 5
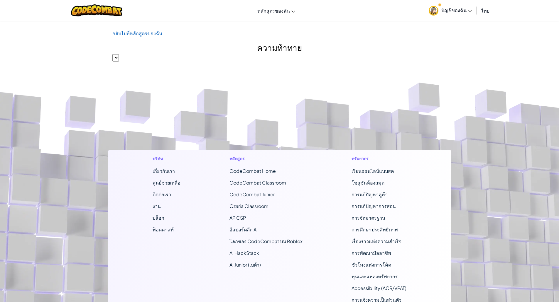
select select "560f1a9f22961295f9427742"
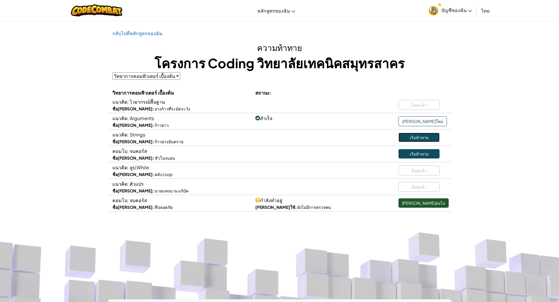
click at [420, 137] on link "เริ่มท้าทาย" at bounding box center [418, 137] width 41 height 9
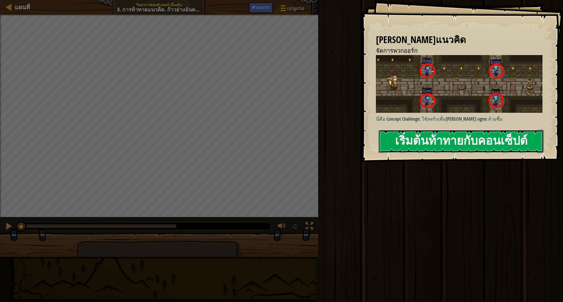
click at [393, 140] on button "เริ่มต้นท้าทายกับคอนเซ็ปต์" at bounding box center [461, 141] width 165 height 23
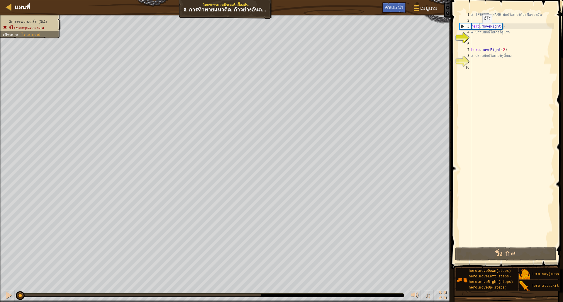
click at [480, 29] on div "# [PERSON_NAME]ยักษ์โอเกอร์ด้วยชื่อของมัน hero . moveRight ( ) # ปราบยักษ์โอเกอ…" at bounding box center [512, 135] width 84 height 246
type textarea "hero.moveRight()"
click at [475, 42] on div "# [PERSON_NAME]ยักษ์โอเกอร์ด้วยชื่อของมัน hero . moveRight ( ) # ปราบยักษ์โอเกอ…" at bounding box center [512, 135] width 84 height 246
click at [482, 38] on div "# [PERSON_NAME]ยักษ์โอเกอร์ด้วยชื่อของมัน hero . moveRight ( ) # ปราบยักษ์โอเกอ…" at bounding box center [512, 135] width 84 height 246
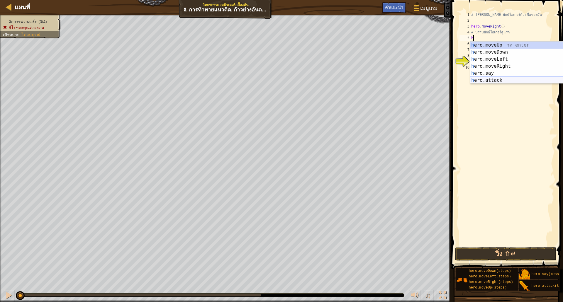
click at [483, 81] on div "h ero.moveUp กด enter h ero.moveDown กด enter h ero.moveLeft กด enter h ero.mov…" at bounding box center [525, 70] width 111 height 56
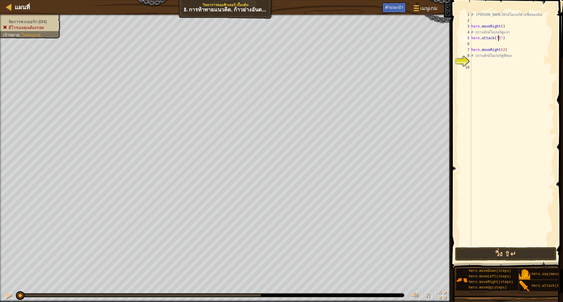
scroll to position [3, 2]
type textarea "hero.attack("Sog")"
click at [490, 44] on div "# [PERSON_NAME]ยักษ์โอเกอร์ด้วยชื่อของมัน hero . moveRight ( ) # ปราบยักษ์โอเกอ…" at bounding box center [512, 135] width 84 height 246
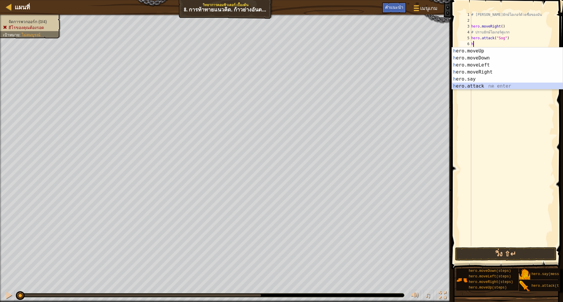
click at [489, 85] on div "h ero.moveUp กด enter h ero.moveDown กด enter h ero.moveLeft กด enter h ero.mov…" at bounding box center [507, 76] width 111 height 56
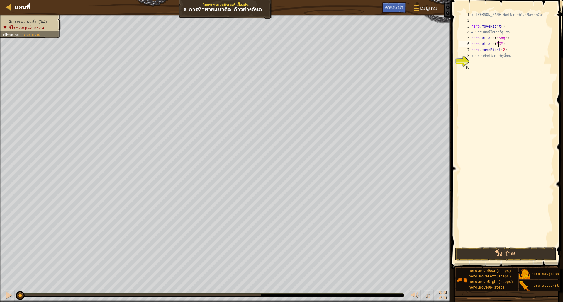
scroll to position [3, 2]
click at [507, 257] on button "วิ่ง ⇧↵" at bounding box center [505, 254] width 101 height 13
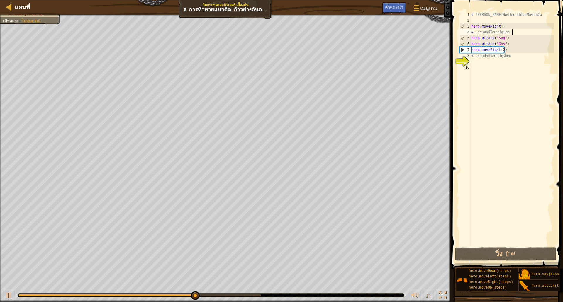
click at [513, 32] on div "# [PERSON_NAME]ยักษ์โอเกอร์ด้วยชื่อของมัน hero . moveRight ( ) # ปราบยักษ์โอเกอ…" at bounding box center [512, 135] width 84 height 246
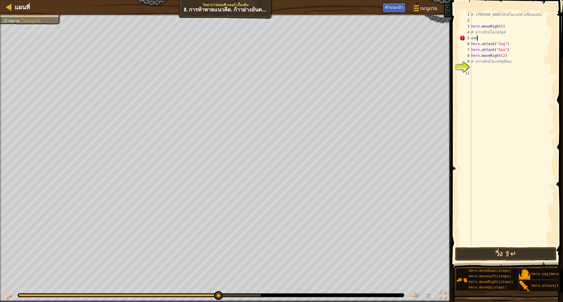
click at [492, 37] on div "# [PERSON_NAME]ยักษ์โอเกอร์ด้วยชื่อของมัน hero . moveRight ( ) # ปราบยักษ์โอเกอ…" at bounding box center [512, 135] width 84 height 246
type textarea "แ"
type textarea "w"
type textarea "t"
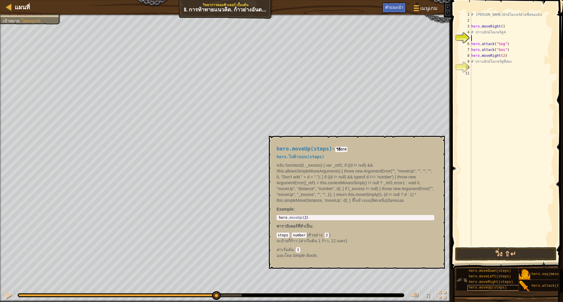
scroll to position [0, 0]
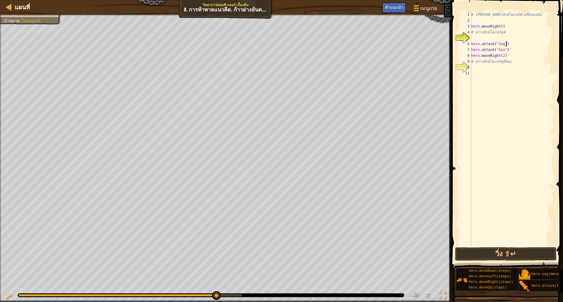
click at [511, 43] on div "# [PERSON_NAME]ยักษ์โอเกอร์ด้วยชื่อของมัน hero . moveRight ( ) # ปราบยักษ์โอเกอ…" at bounding box center [512, 135] width 84 height 246
click at [515, 42] on div "# [PERSON_NAME]ยักษ์โอเกอร์ด้วยชื่อของมัน hero . moveRight ( ) # ปราบยักษ์โอเกอ…" at bounding box center [512, 135] width 84 height 246
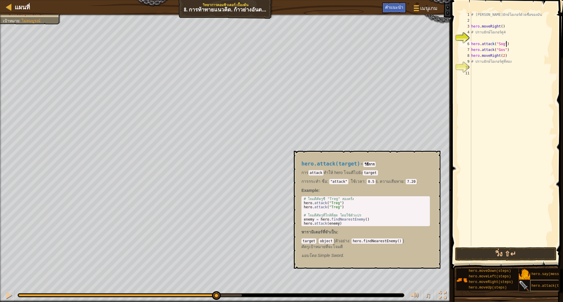
type textarea "hero.attack("Sog")"
click at [536, 286] on span "hero.attack(target)" at bounding box center [552, 286] width 40 height 4
type textarea "enemy = hero.findNearestEnemy()"
click at [289, 0] on body "แผนที่ วิทยาการคอมพิวเตอร์ เบื้องต้น 8. การท้าทายแนวคิด. ก้าวย่างอันตราย เมนูเก…" at bounding box center [281, 0] width 563 height 0
drag, startPoint x: 512, startPoint y: 47, endPoint x: 501, endPoint y: 51, distance: 11.7
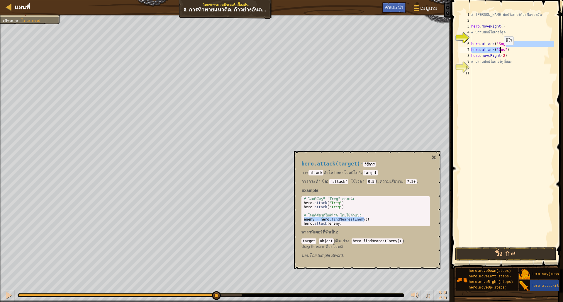
click at [501, 51] on div "# [PERSON_NAME]ยักษ์โอเกอร์ด้วยชื่อของมัน hero . moveRight ( ) # ปราบยักษ์โอเกอ…" at bounding box center [512, 135] width 84 height 246
click at [535, 55] on div "# [PERSON_NAME]ยักษ์โอเกอร์ด้วยชื่อของมัน hero . moveRight ( ) # ปราบยักษ์โอเกอ…" at bounding box center [512, 135] width 84 height 246
drag, startPoint x: 472, startPoint y: 46, endPoint x: 511, endPoint y: 47, distance: 39.0
click at [511, 47] on div "# [PERSON_NAME]ยักษ์โอเกอร์ด้วยชื่อของมัน hero . moveRight ( ) # ปราบยักษ์โอเกอ…" at bounding box center [512, 135] width 84 height 246
type textarea "hero.attack("Gos")"
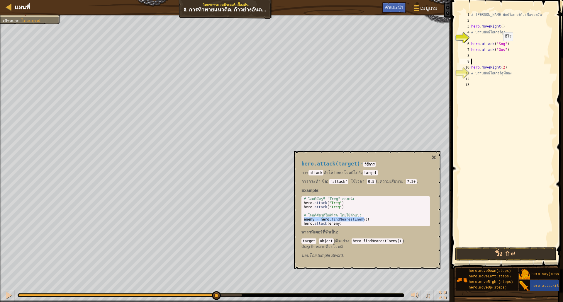
paste textarea "hero.attack("Gos")"
click at [527, 252] on button "วิ่ง ⇧↵" at bounding box center [505, 254] width 101 height 13
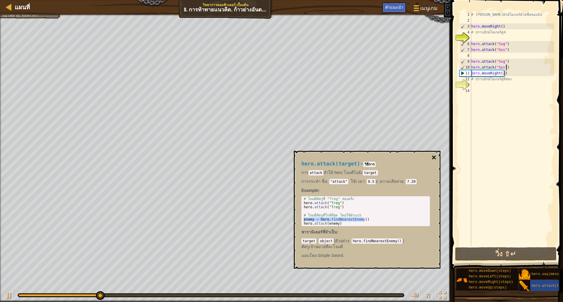
click at [434, 160] on button "×" at bounding box center [434, 158] width 5 height 8
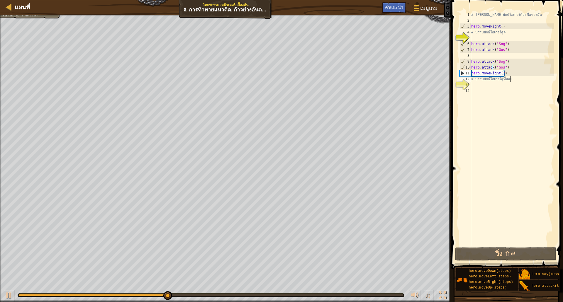
click at [509, 78] on div "# [PERSON_NAME]ยักษ์โอเกอร์ด้วยชื่อของมัน hero . moveRight ( ) # ปราบยักษ์โอเกอ…" at bounding box center [512, 135] width 84 height 246
click at [510, 76] on div "# [PERSON_NAME]ยักษ์โอเกอร์ด้วยชื่อของมัน hero . moveRight ( ) # ปราบยักษ์โอเกอ…" at bounding box center [512, 135] width 84 height 246
click at [513, 70] on div "# [PERSON_NAME]ยักษ์โอเกอร์ด้วยชื่อของมัน hero . moveRight ( ) # ปราบยักษ์โอเกอ…" at bounding box center [512, 135] width 84 height 246
type textarea "hero.attack("Gos")"
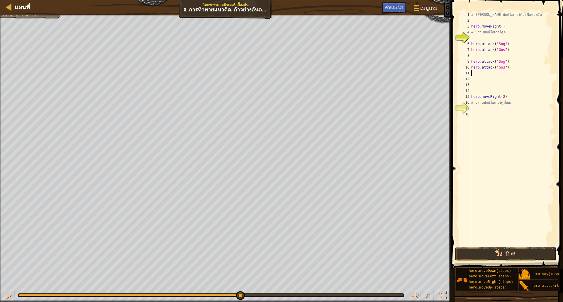
click at [474, 76] on div "# [PERSON_NAME]ยักษ์โอเกอร์ด้วยชื่อของมัน hero . moveRight ( ) # ปราบยักษ์โอเกอ…" at bounding box center [512, 135] width 84 height 246
paste textarea "hero.attack("Gos")"
click at [504, 82] on div "# [PERSON_NAME]ยักษ์โอเกอร์ด้วยชื่อของมัน hero . moveRight ( ) # ปราบยักษ์โอเกอ…" at bounding box center [512, 135] width 84 height 246
click at [501, 81] on div "# [PERSON_NAME]ยักษ์โอเกอร์ด้วยชื่อของมัน hero . moveRight ( ) # ปราบยักษ์โอเกอ…" at bounding box center [512, 135] width 84 height 246
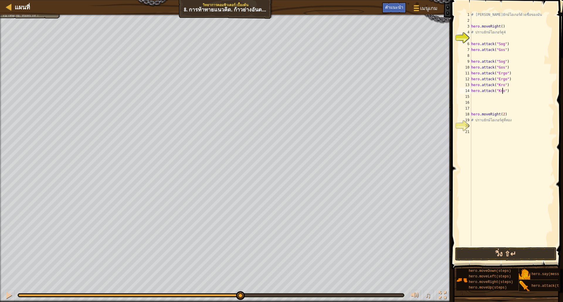
type textarea "hero.attack("Kro")"
click at [519, 256] on button "วิ่ง ⇧↵" at bounding box center [505, 254] width 101 height 13
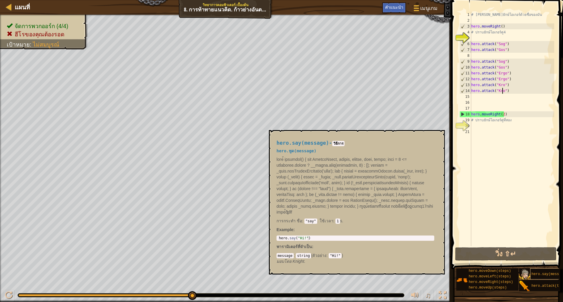
scroll to position [4, 0]
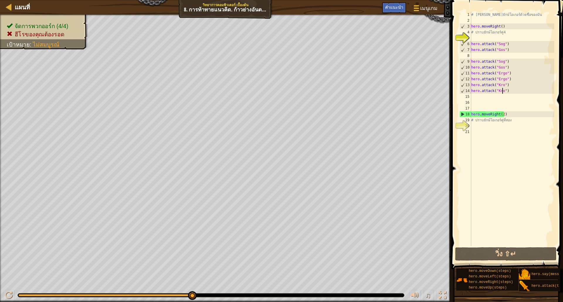
click at [483, 126] on div "# [PERSON_NAME]ยักษ์โอเกอร์ด้วยชื่อของมัน hero . moveRight ( ) # ปราบยักษ์โอเกอ…" at bounding box center [512, 135] width 84 height 246
drag, startPoint x: 519, startPoint y: 118, endPoint x: 465, endPoint y: 114, distance: 54.7
click at [465, 114] on div "1 2 3 4 5 6 7 8 9 10 11 12 13 14 15 16 17 18 19 20 21 # [PERSON_NAME]ยักษ์โอเกอ…" at bounding box center [506, 129] width 96 height 235
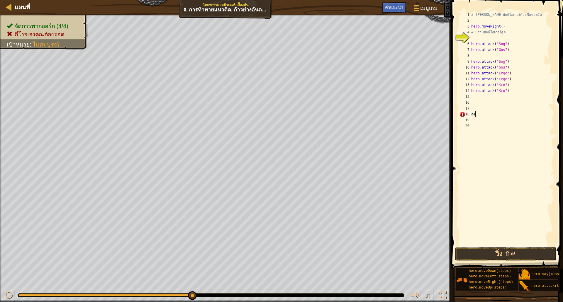
type textarea "อ"
click at [503, 257] on button "วิ่ง ⇧↵" at bounding box center [505, 254] width 101 height 13
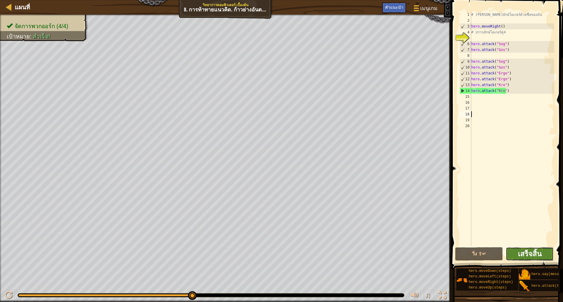
click at [530, 256] on span "เสร็จสิ้น" at bounding box center [530, 253] width 24 height 9
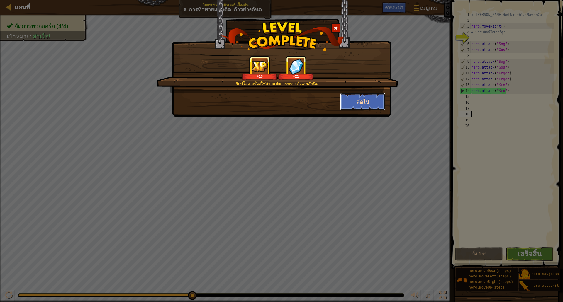
click at [365, 107] on button "ต่อไป" at bounding box center [362, 102] width 45 height 18
